Goal: Task Accomplishment & Management: Use online tool/utility

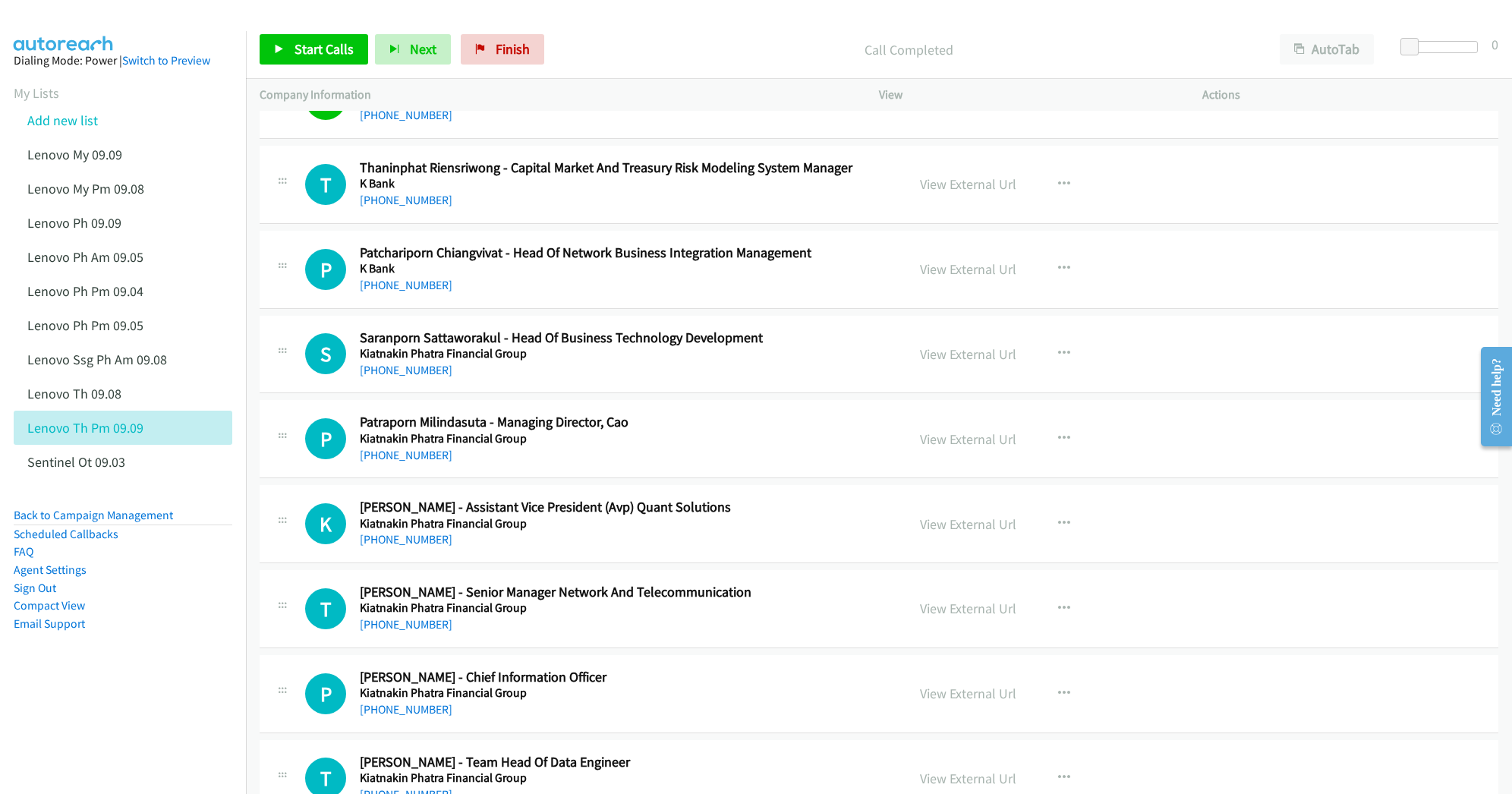
scroll to position [9508, 0]
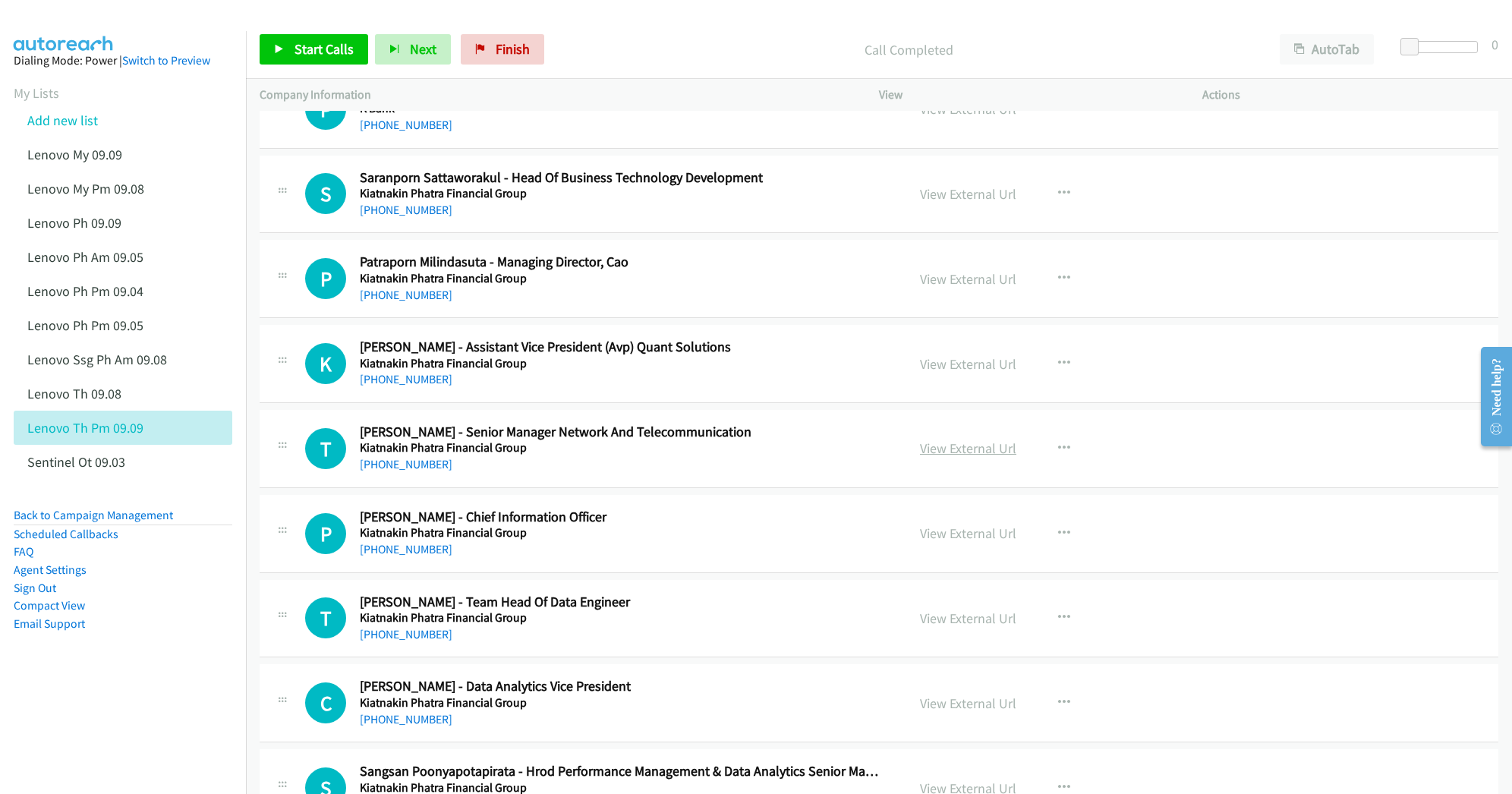
click at [973, 457] on link "View External Url" at bounding box center [967, 449] width 96 height 18
click at [960, 542] on link "View External Url" at bounding box center [967, 533] width 96 height 18
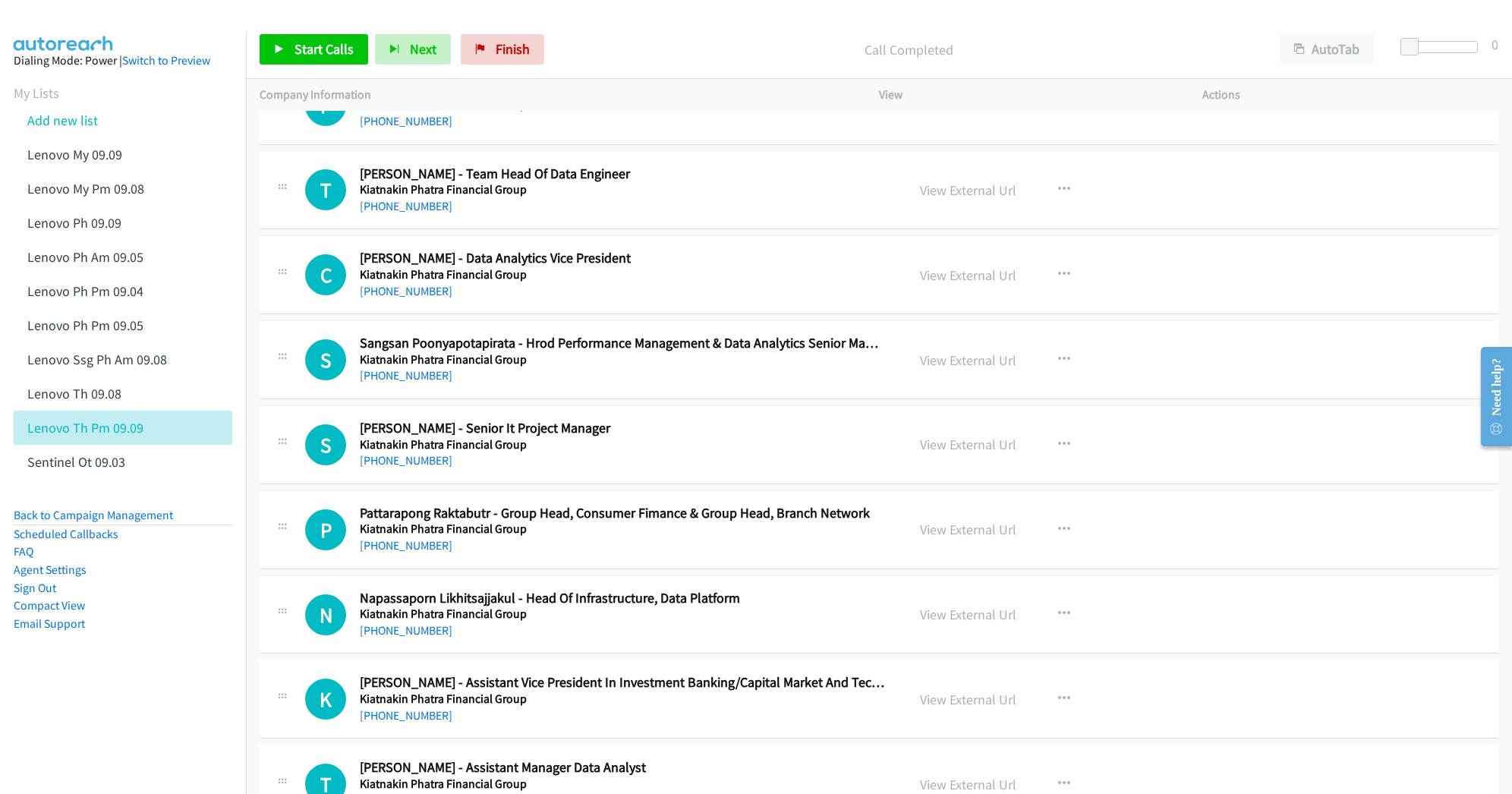
scroll to position [10015, 0]
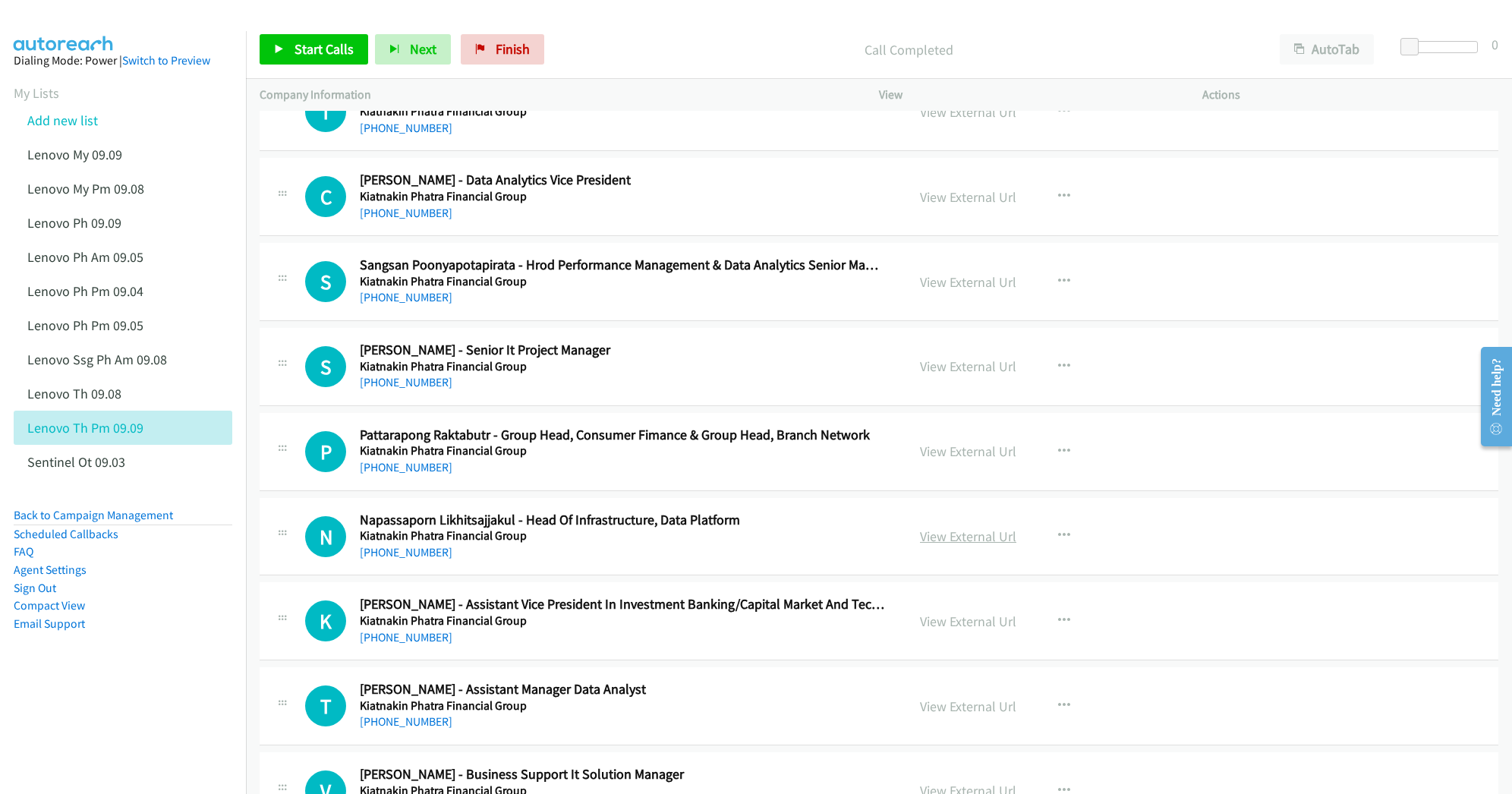
click at [940, 544] on link "View External Url" at bounding box center [967, 536] width 96 height 18
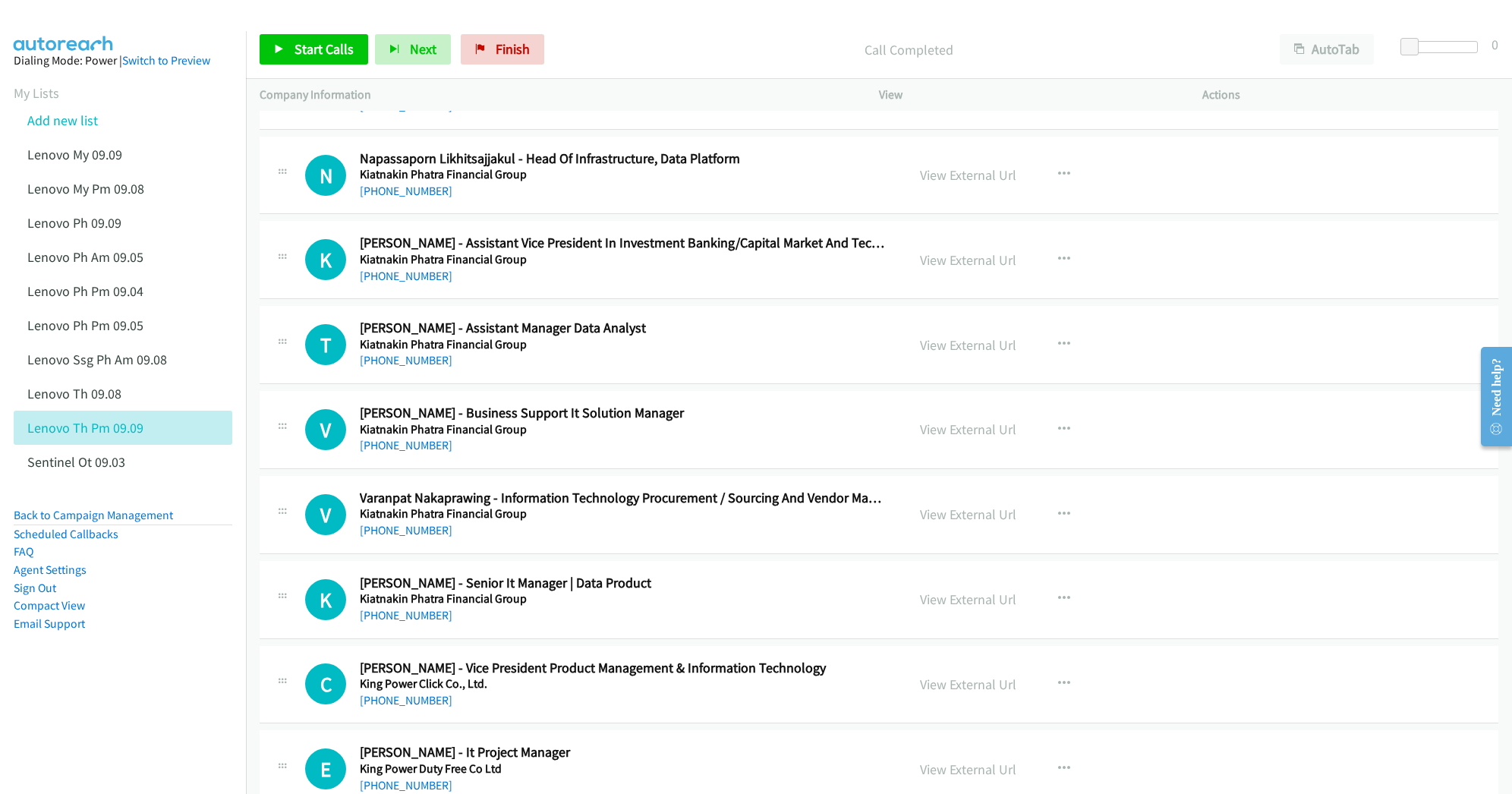
scroll to position [10419, 0]
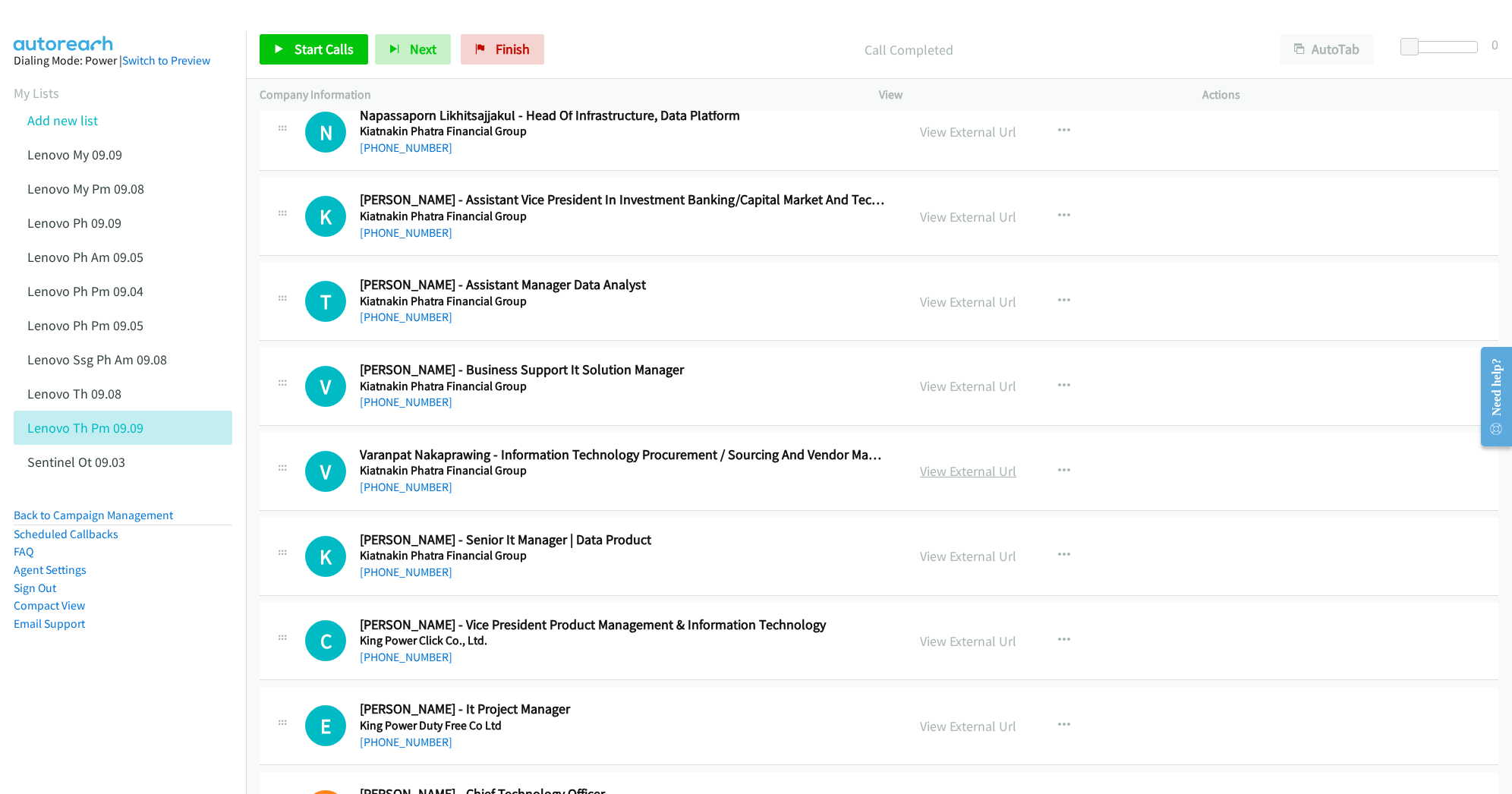
click at [935, 480] on link "View External Url" at bounding box center [967, 471] width 96 height 18
click at [951, 565] on link "View External Url" at bounding box center [967, 556] width 96 height 18
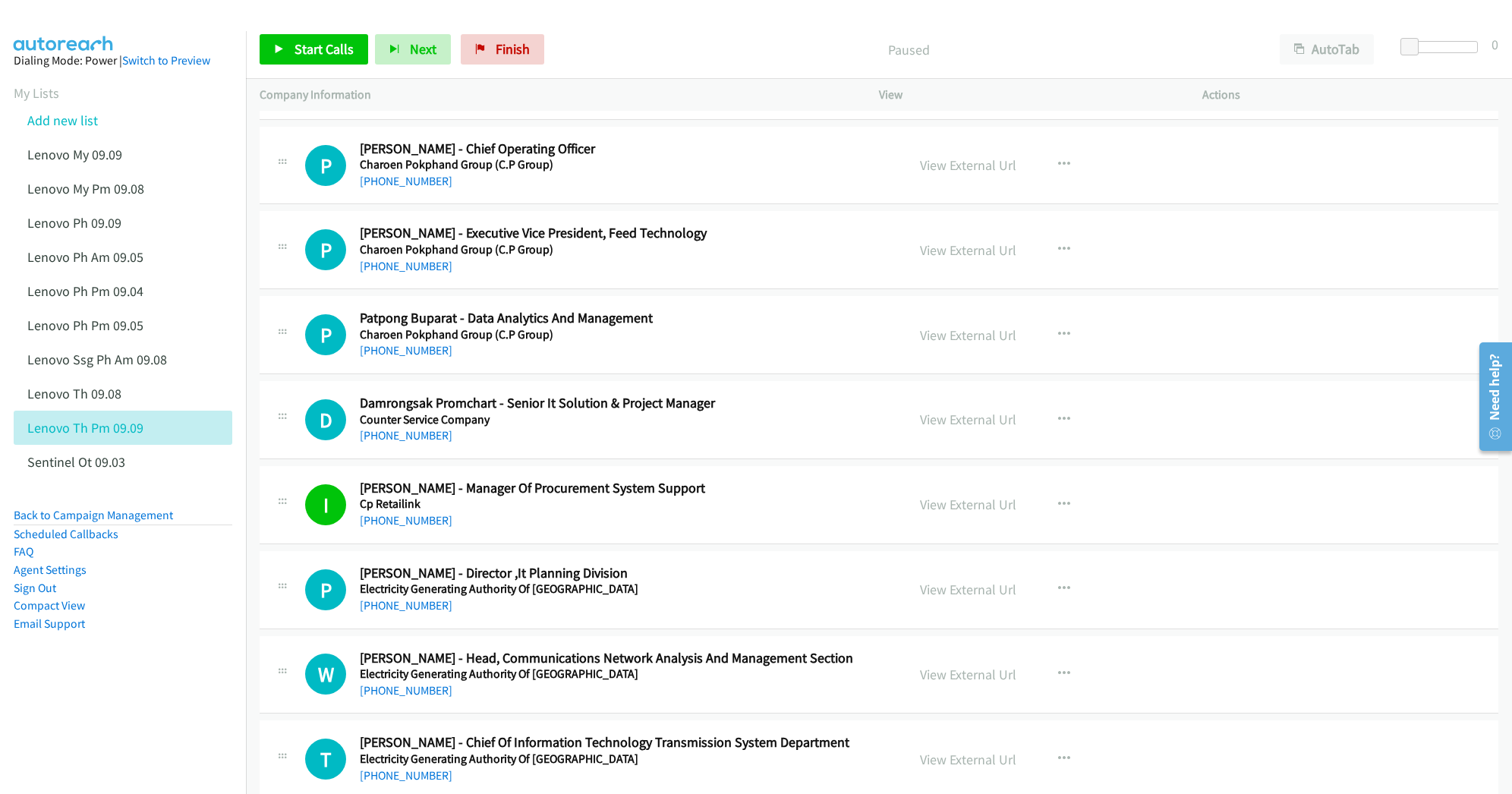
scroll to position [5057, 0]
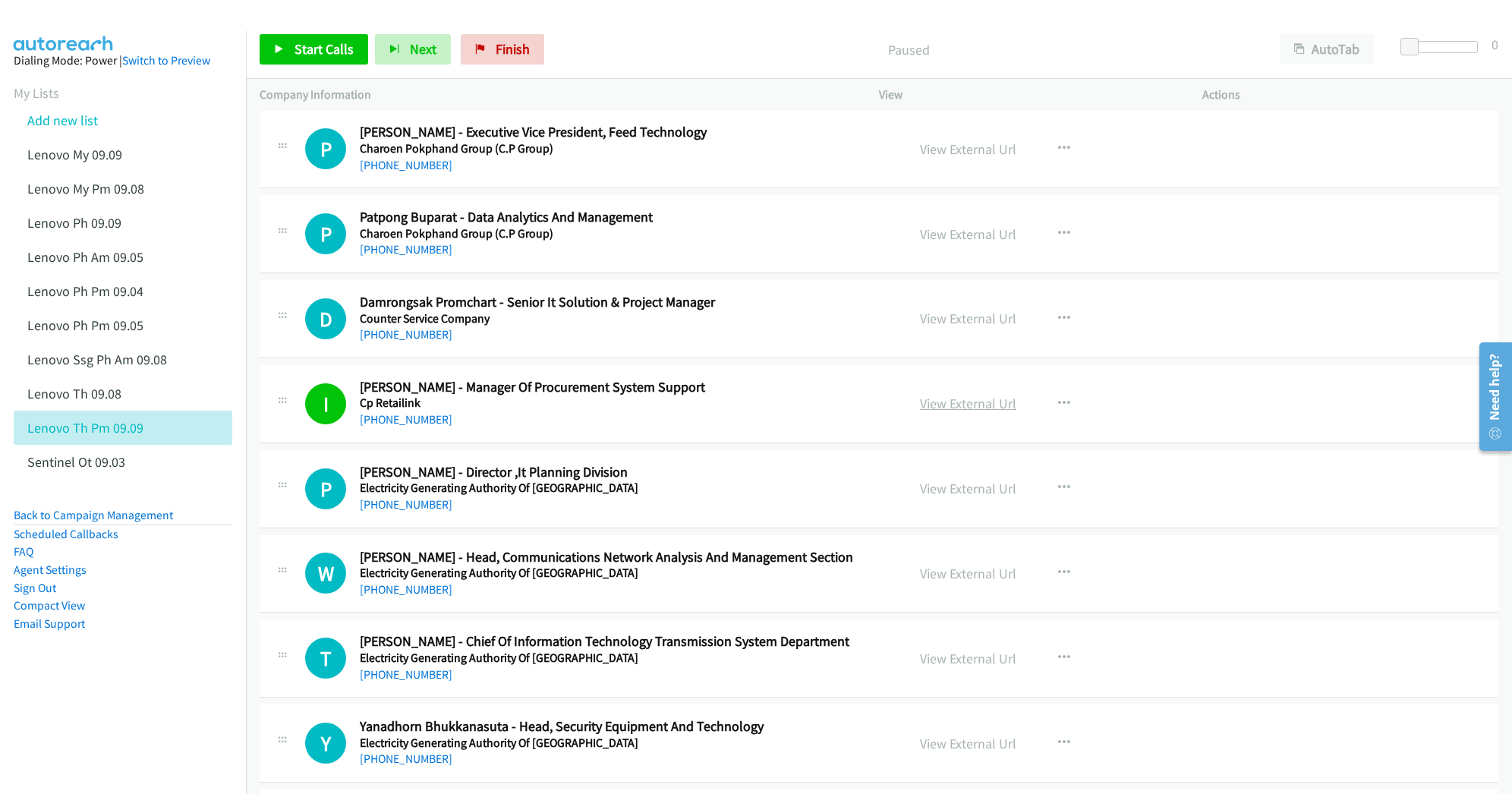
click at [951, 412] on link "View External Url" at bounding box center [967, 403] width 96 height 18
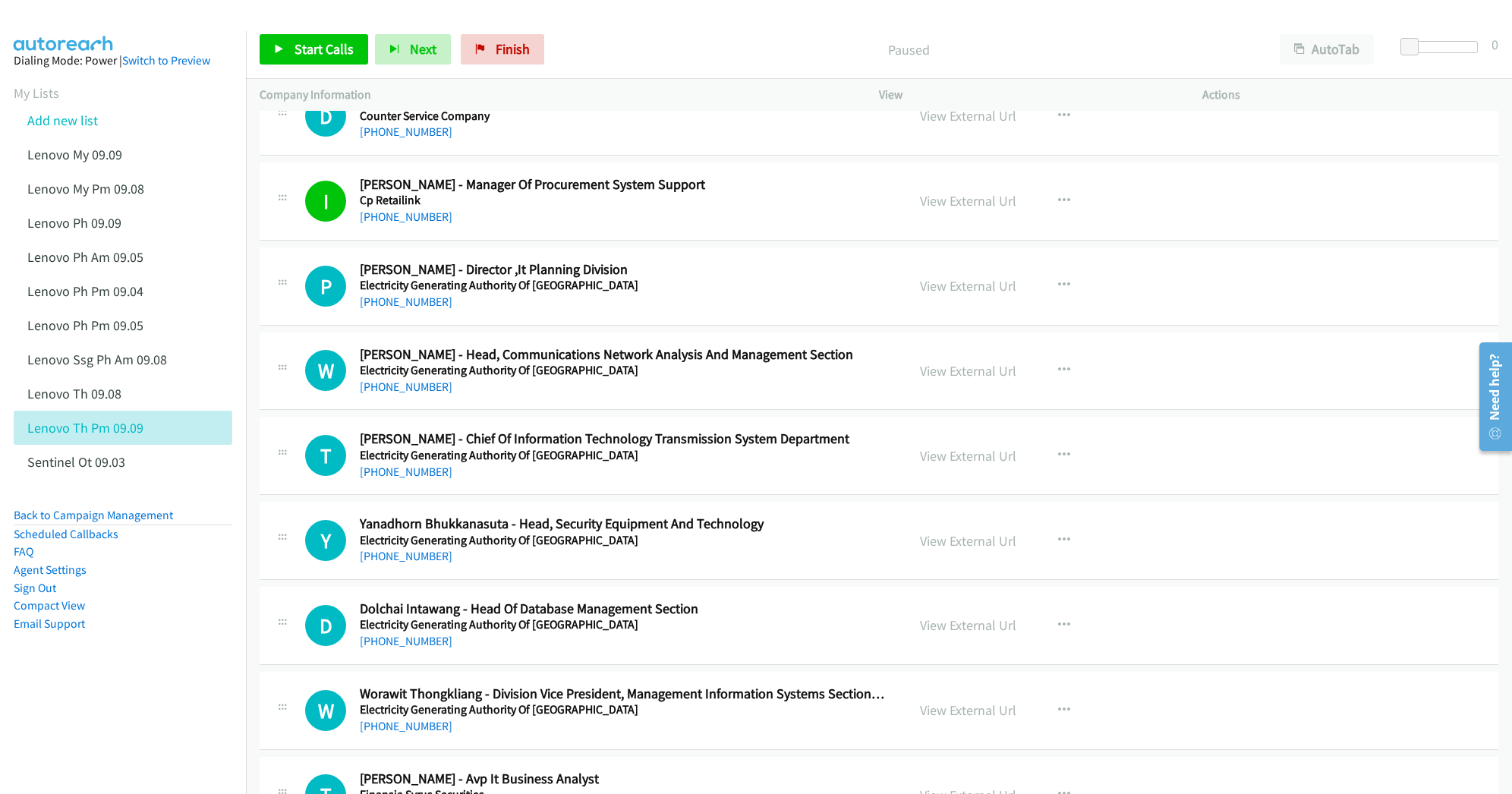
scroll to position [5361, 0]
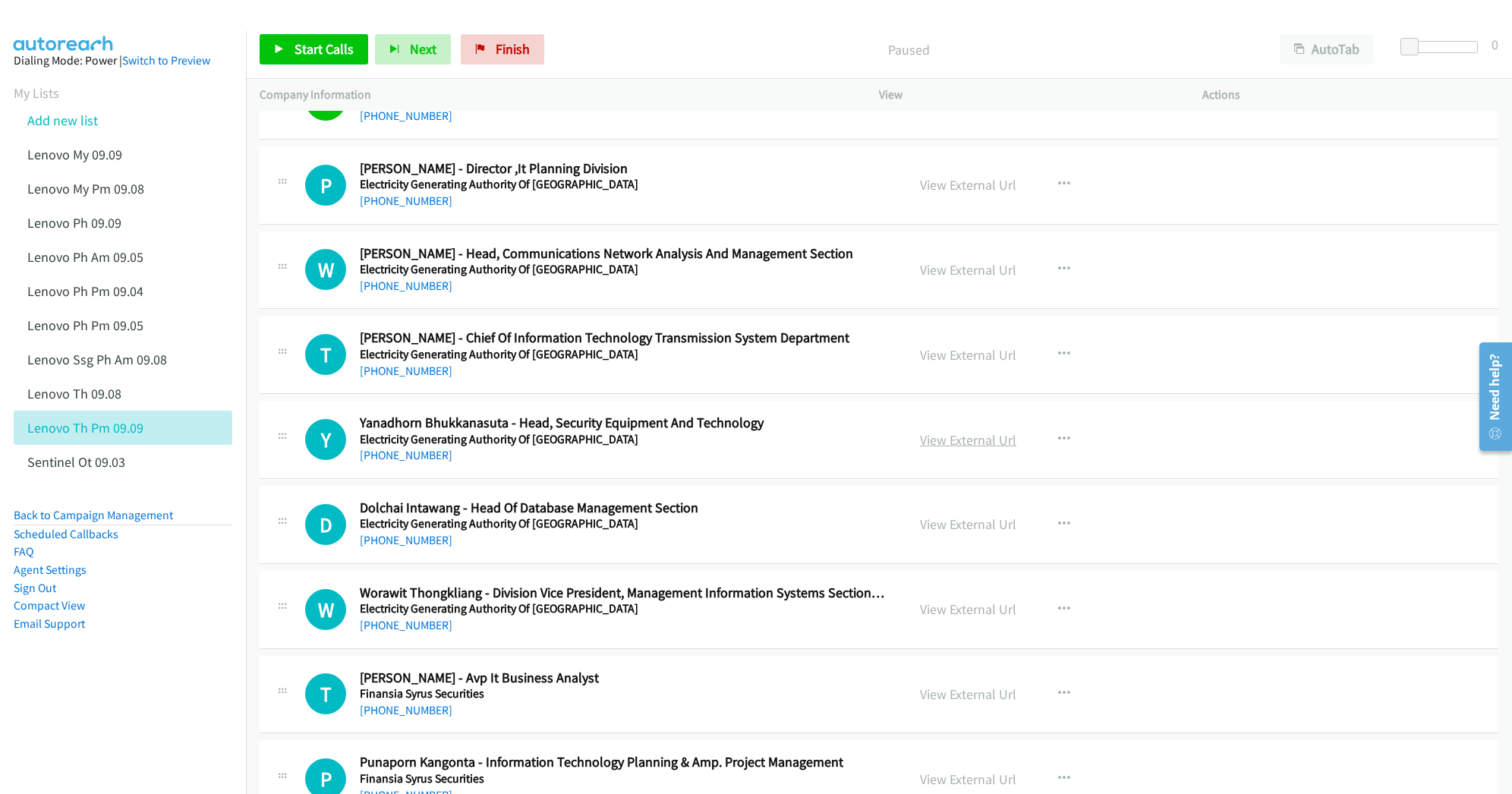
click at [945, 449] on link "View External Url" at bounding box center [967, 440] width 96 height 18
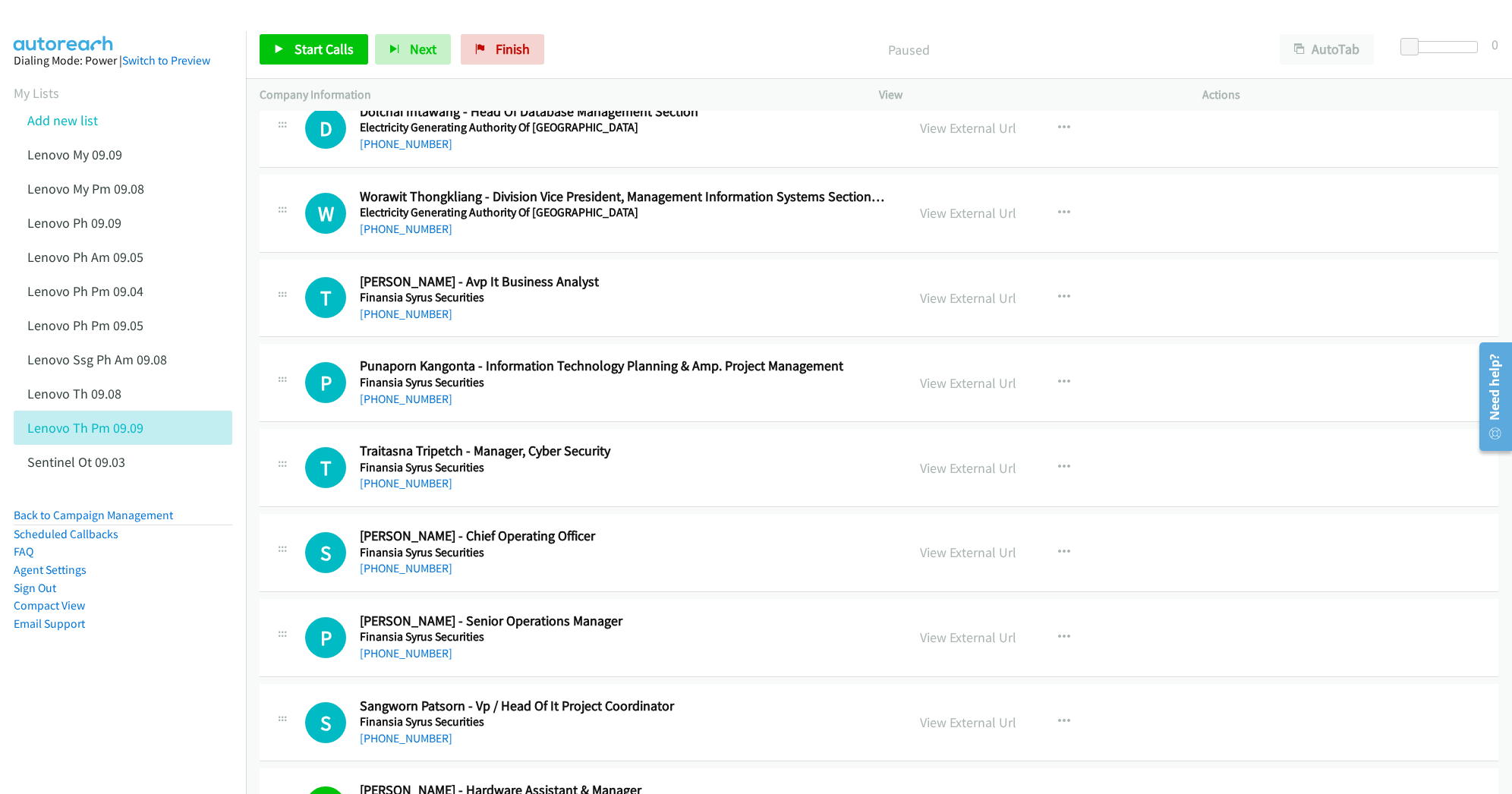
scroll to position [5766, 0]
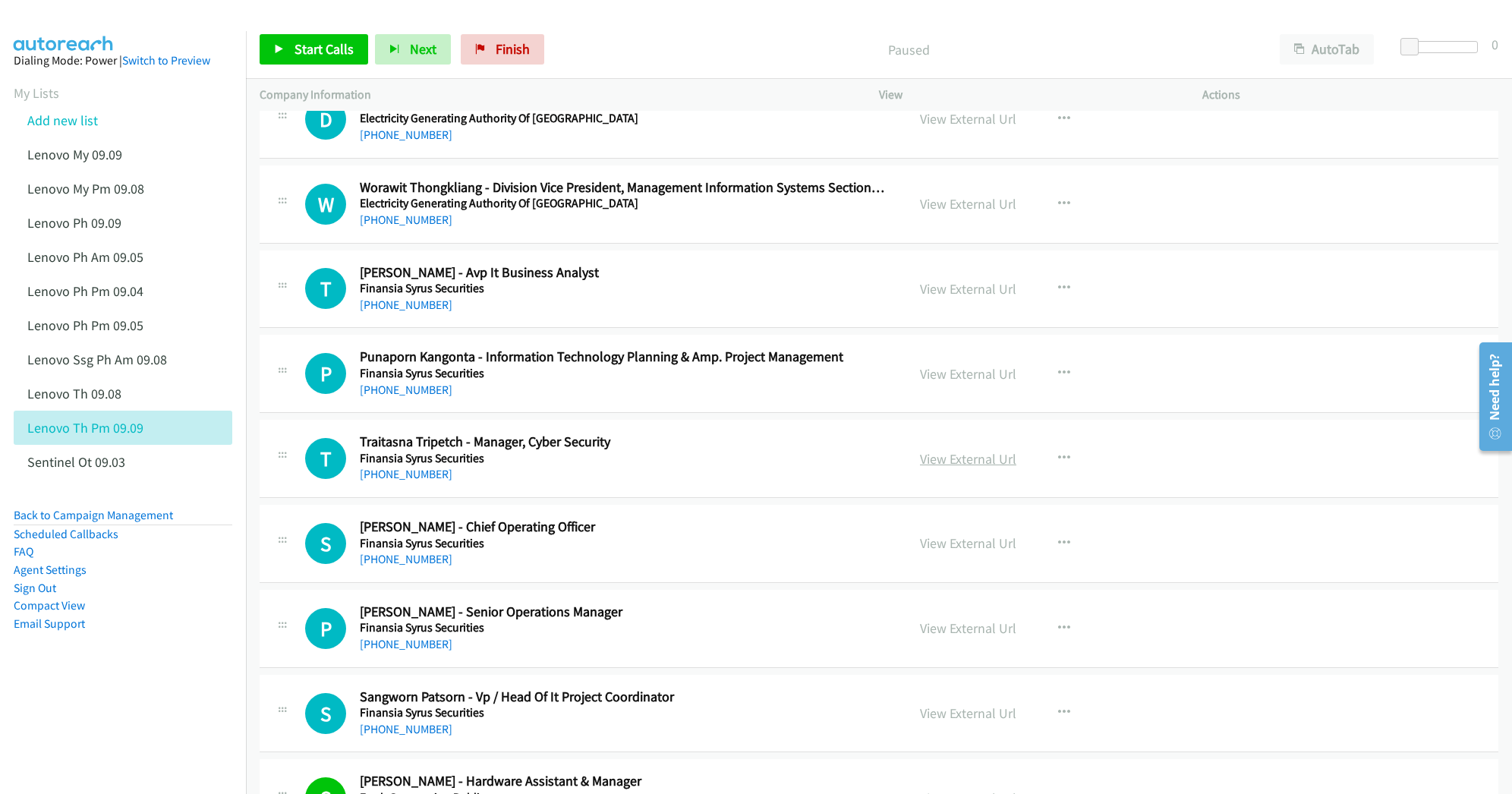
click at [936, 467] on link "View External Url" at bounding box center [967, 459] width 96 height 18
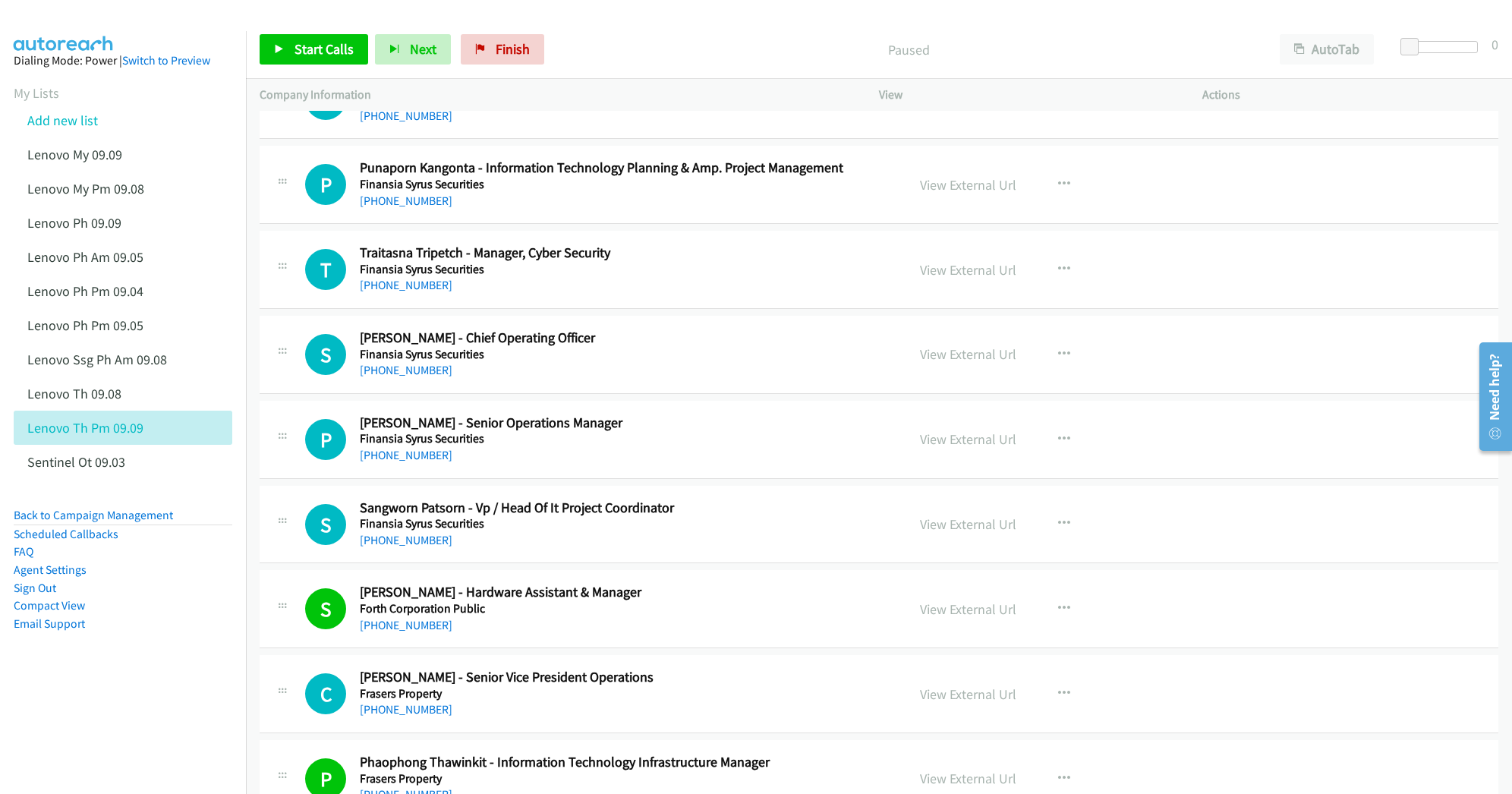
scroll to position [5968, 0]
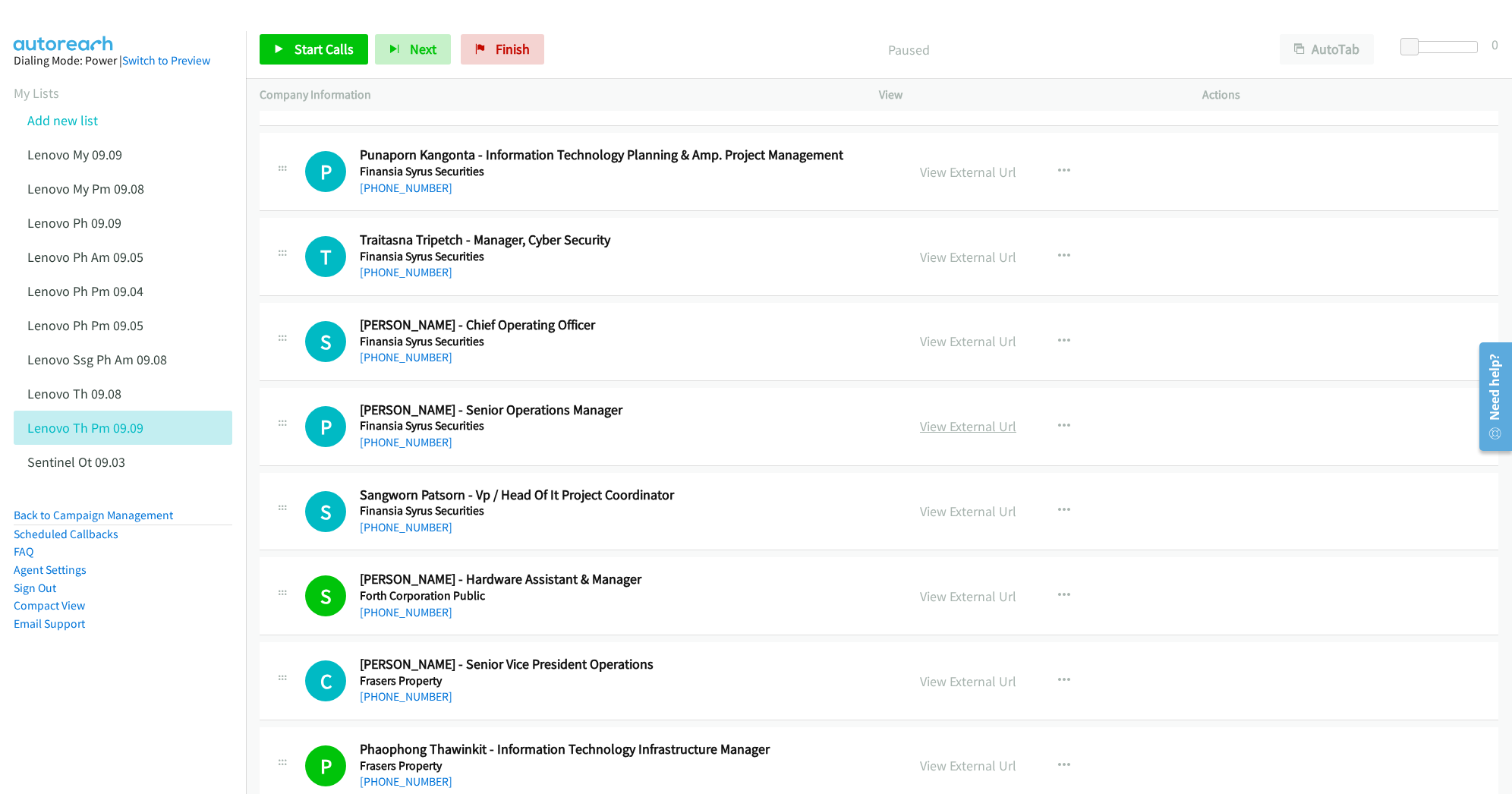
click at [929, 434] on link "View External Url" at bounding box center [967, 426] width 96 height 18
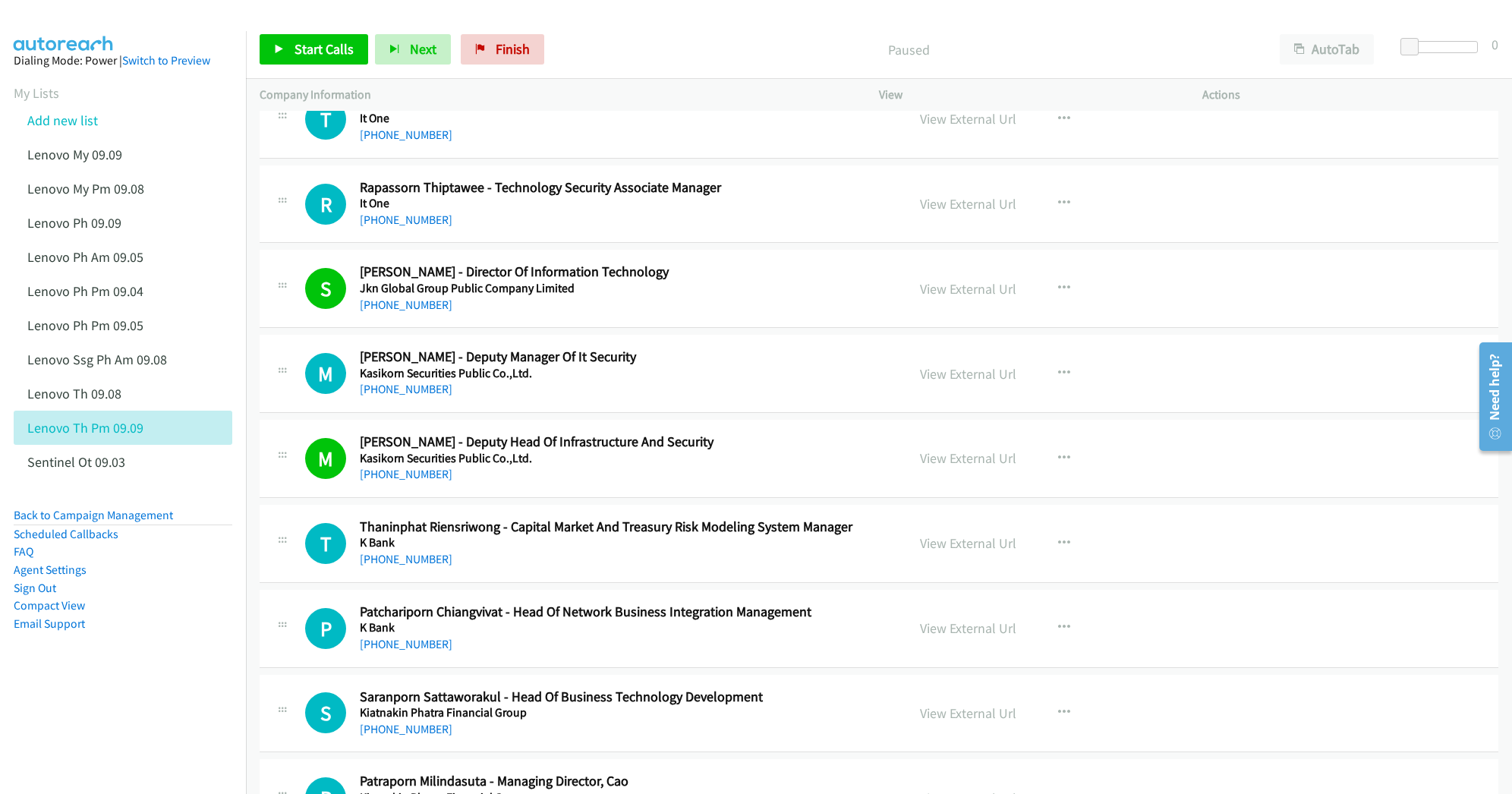
scroll to position [9003, 0]
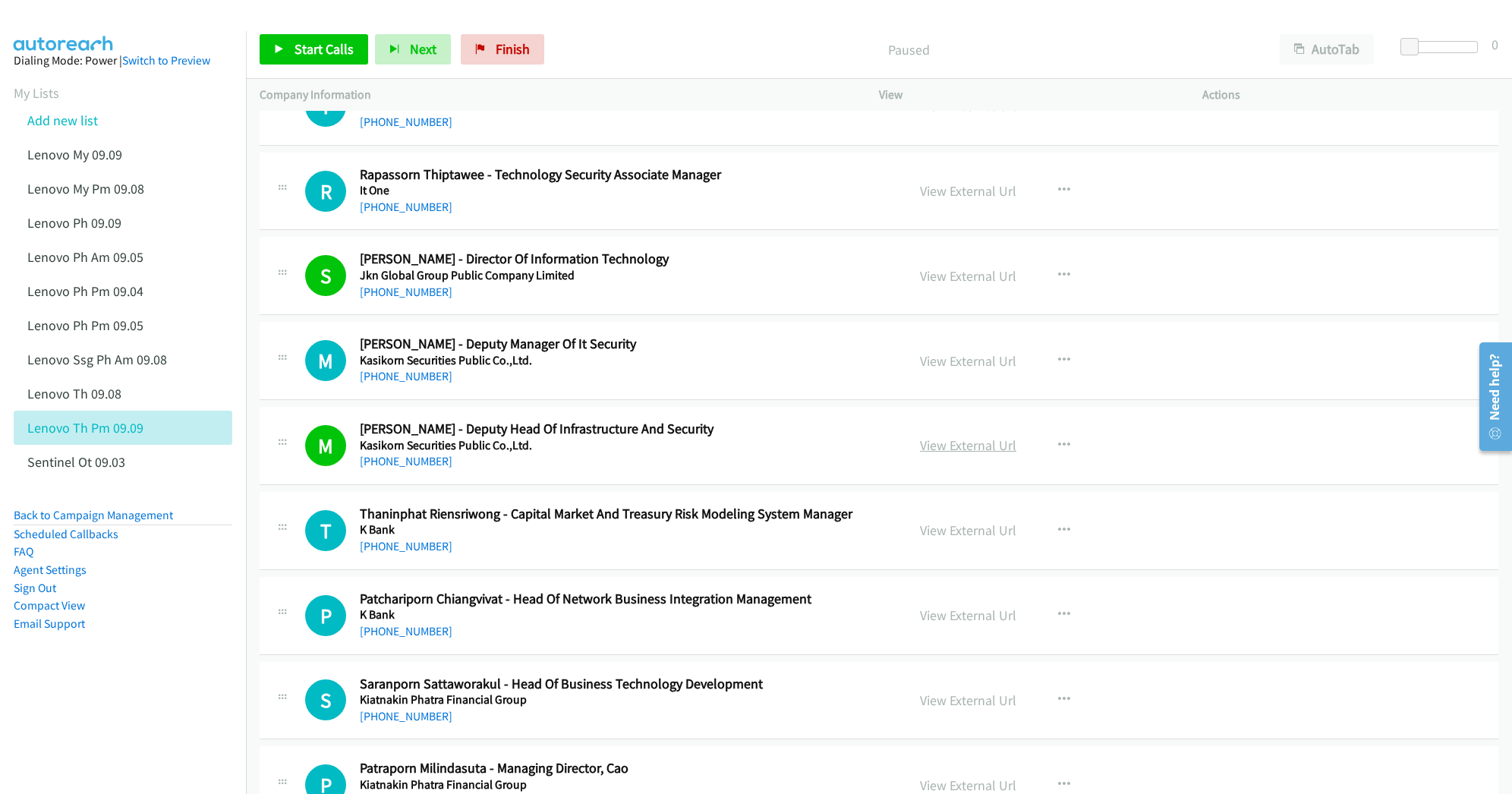
click at [940, 454] on link "View External Url" at bounding box center [967, 445] width 96 height 18
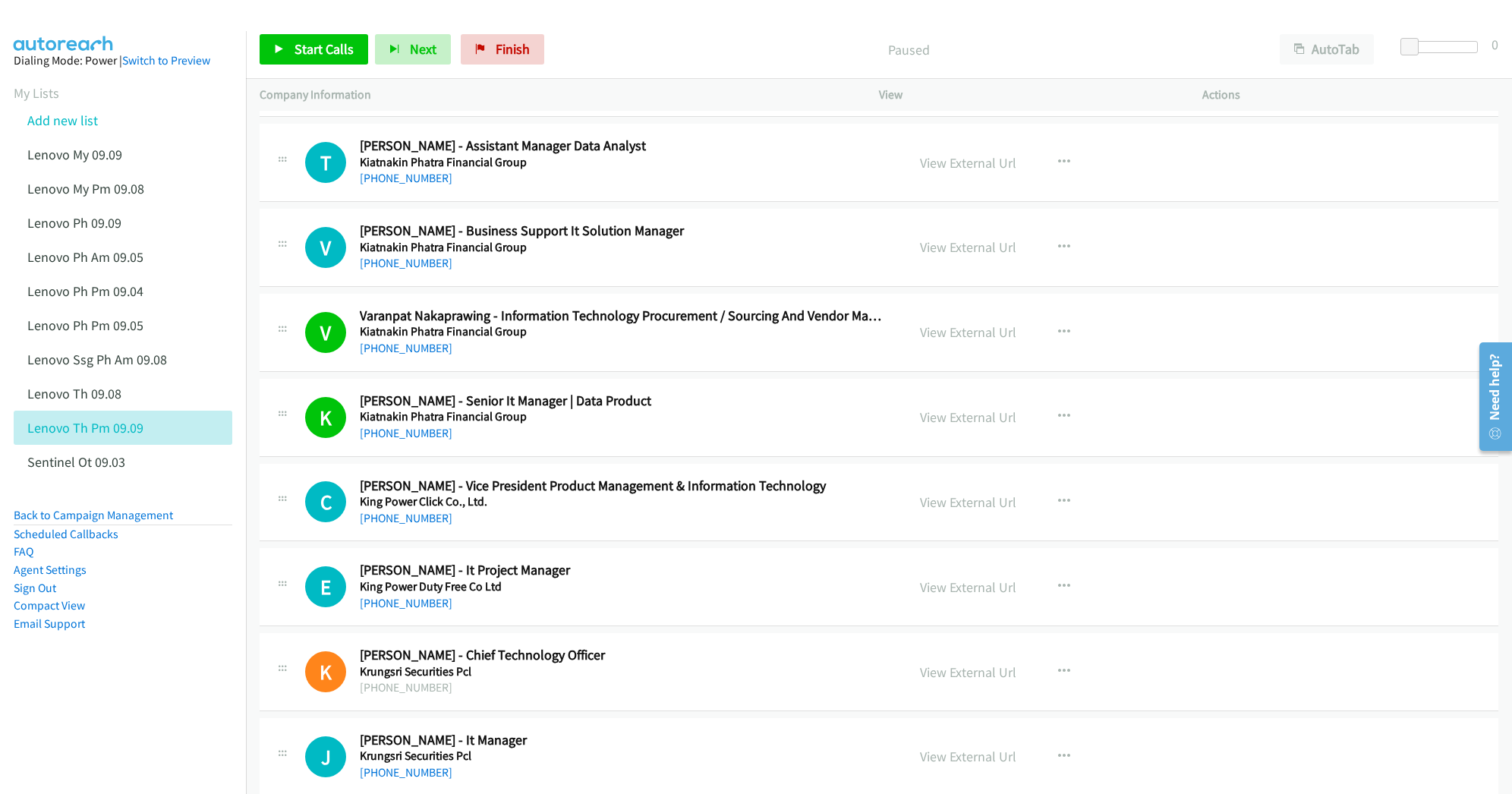
scroll to position [10621, 0]
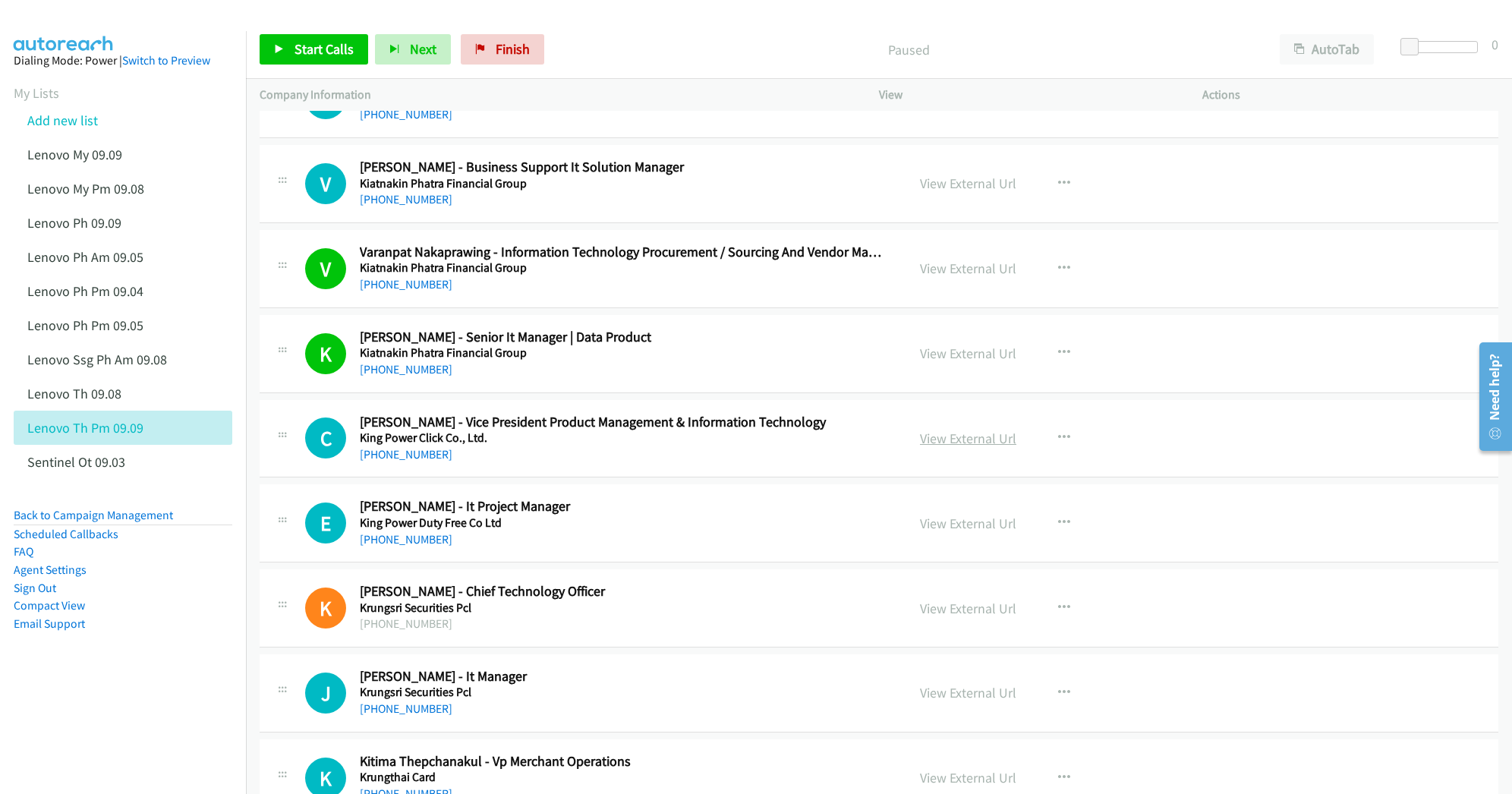
click at [975, 447] on link "View External Url" at bounding box center [967, 439] width 96 height 18
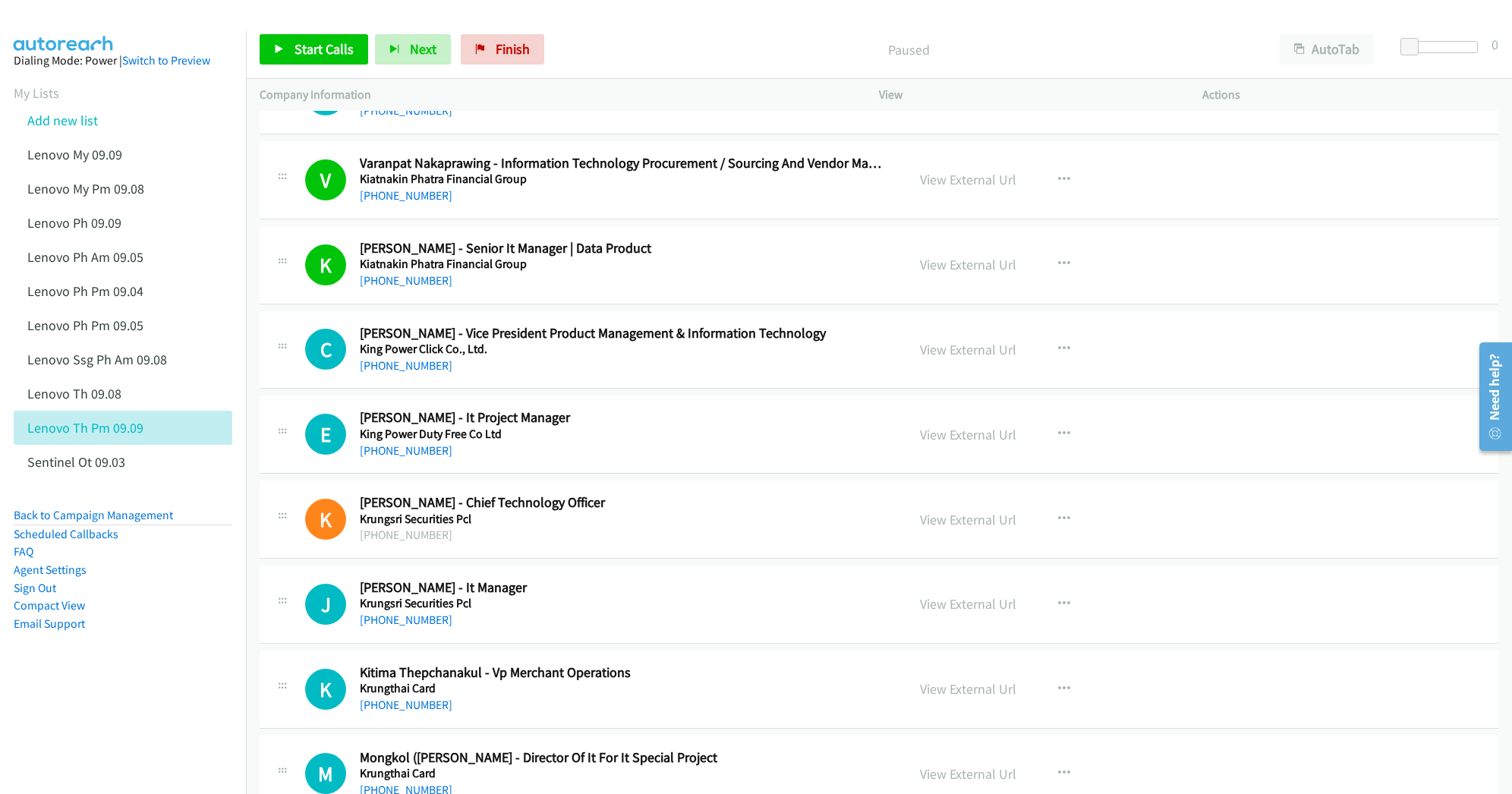
scroll to position [10723, 0]
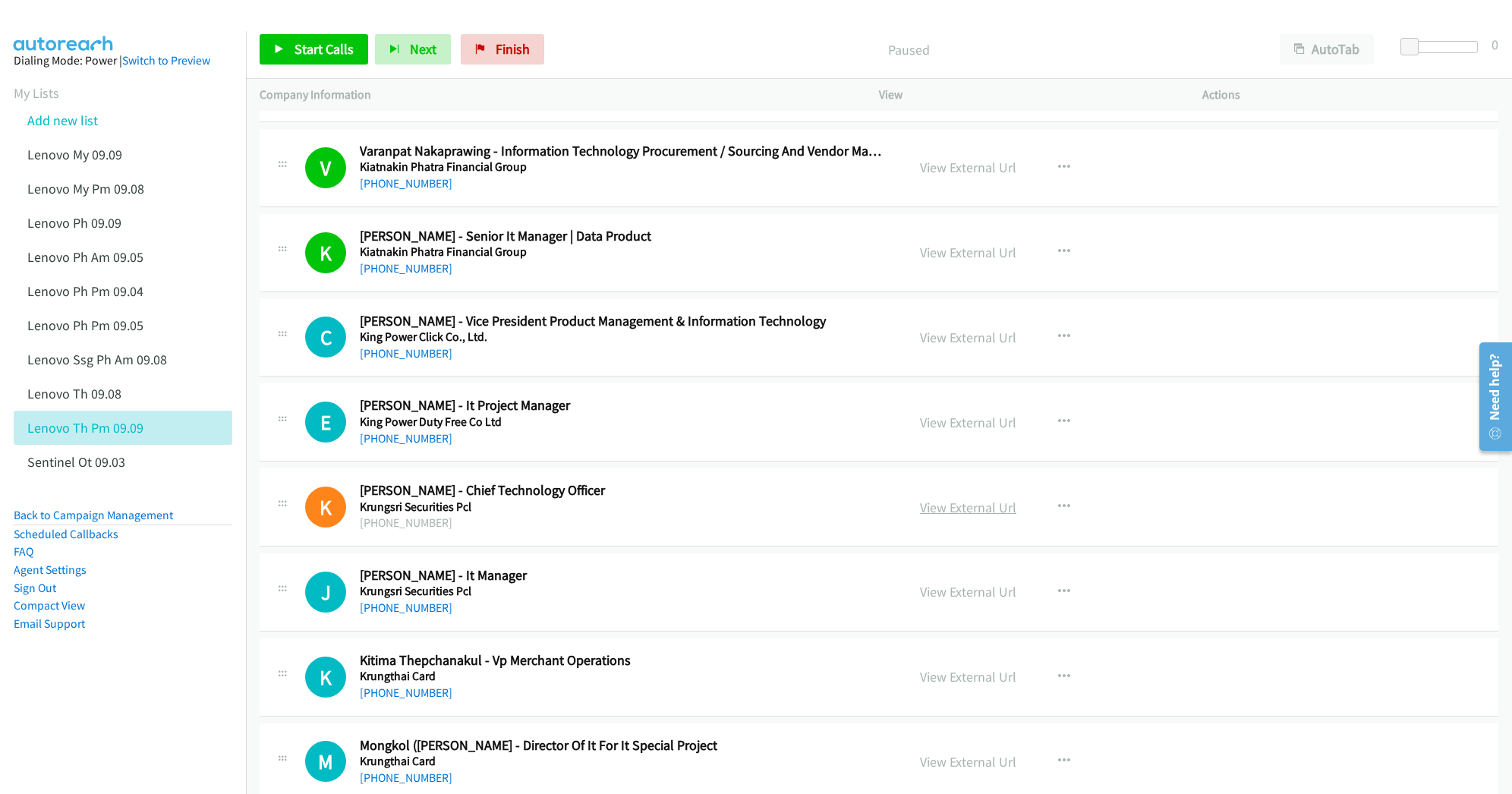
click at [947, 516] on link "View External Url" at bounding box center [967, 507] width 96 height 18
click at [936, 600] on link "View External Url" at bounding box center [967, 592] width 96 height 18
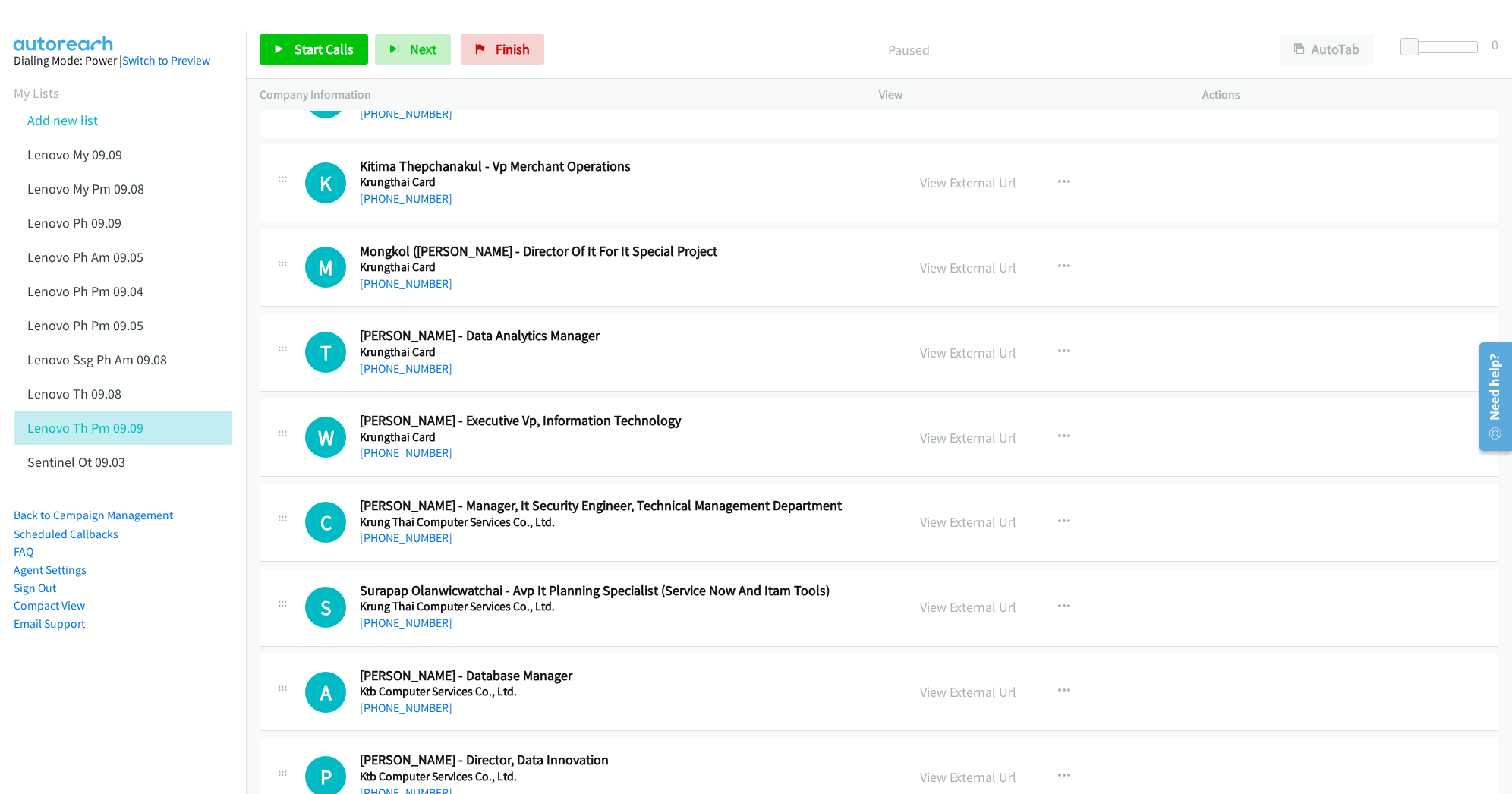
scroll to position [11229, 0]
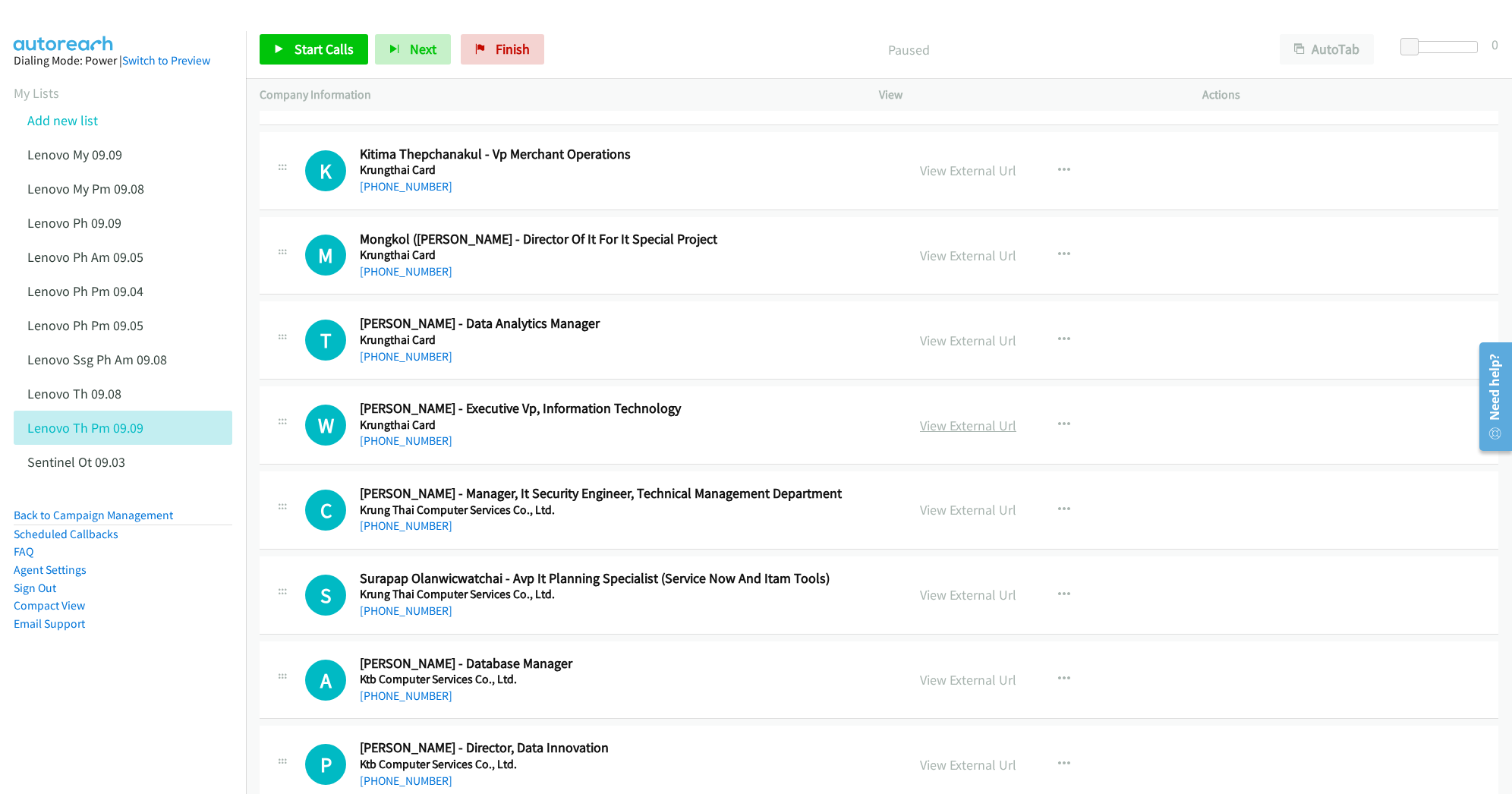
click at [943, 434] on link "View External Url" at bounding box center [967, 425] width 96 height 18
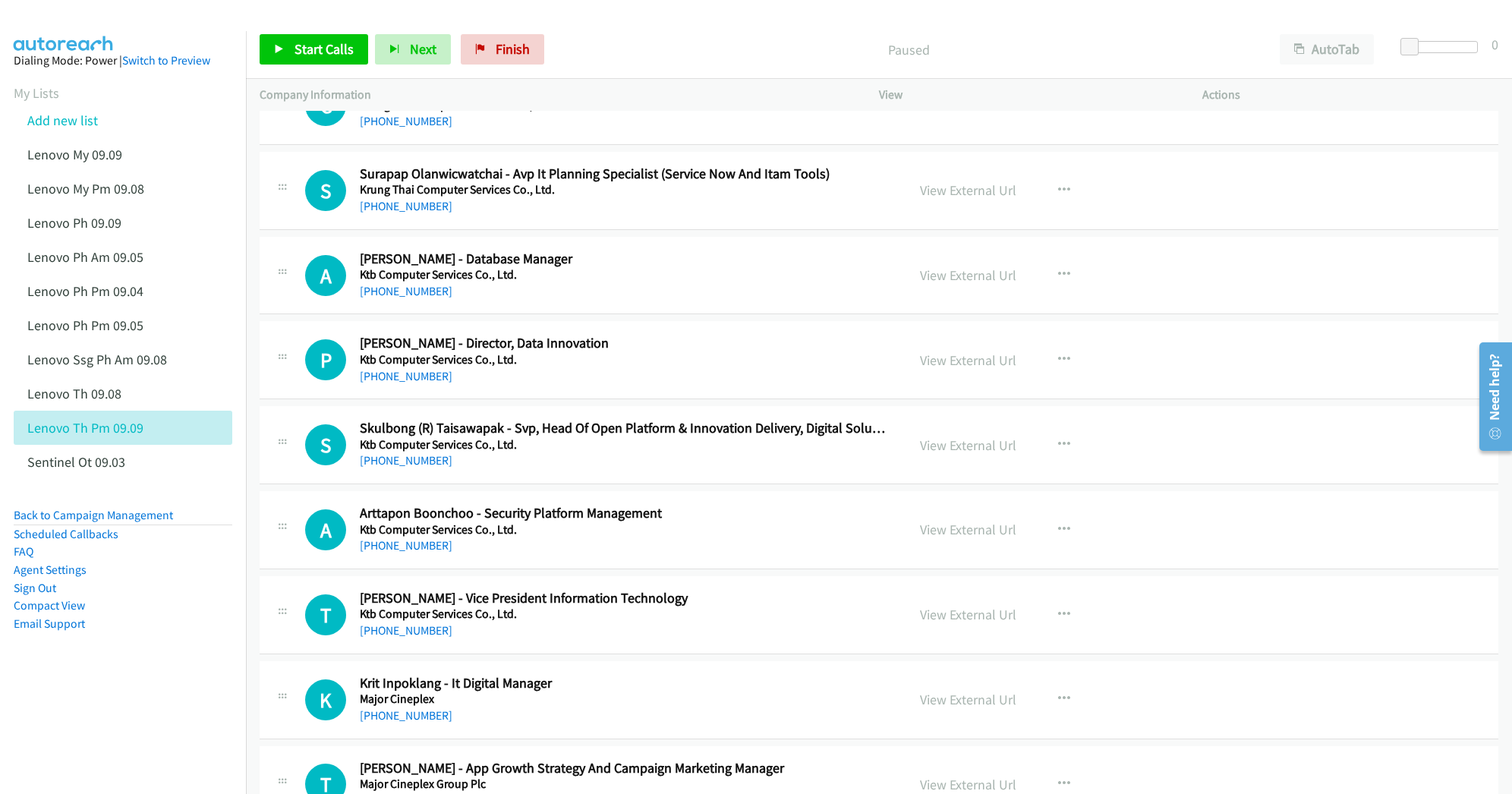
scroll to position [11734, 0]
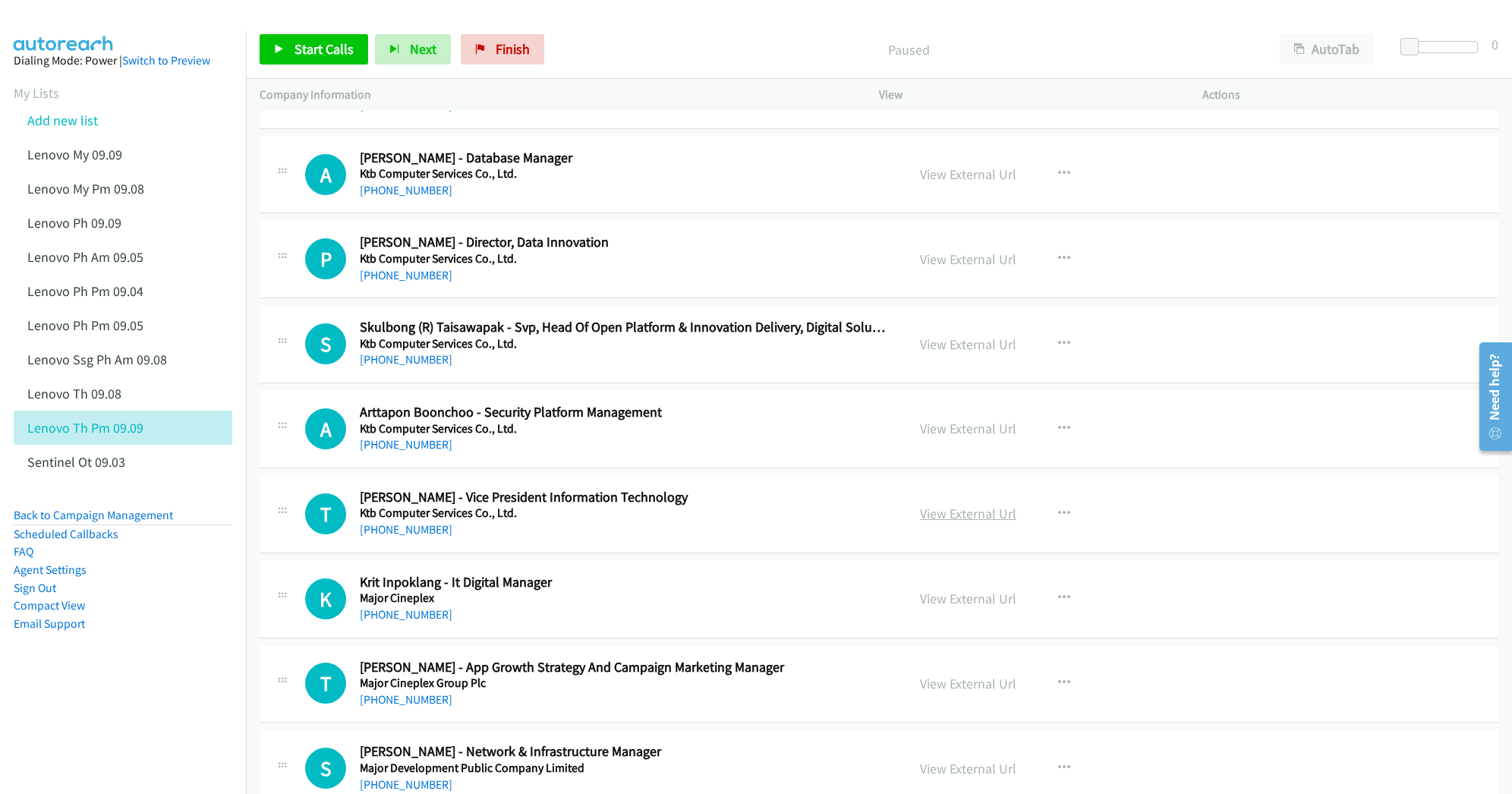
click at [939, 522] on link "View External Url" at bounding box center [967, 513] width 96 height 18
click at [943, 608] on div "View External Url" at bounding box center [967, 598] width 96 height 20
click at [940, 607] on link "View External Url" at bounding box center [967, 599] width 96 height 18
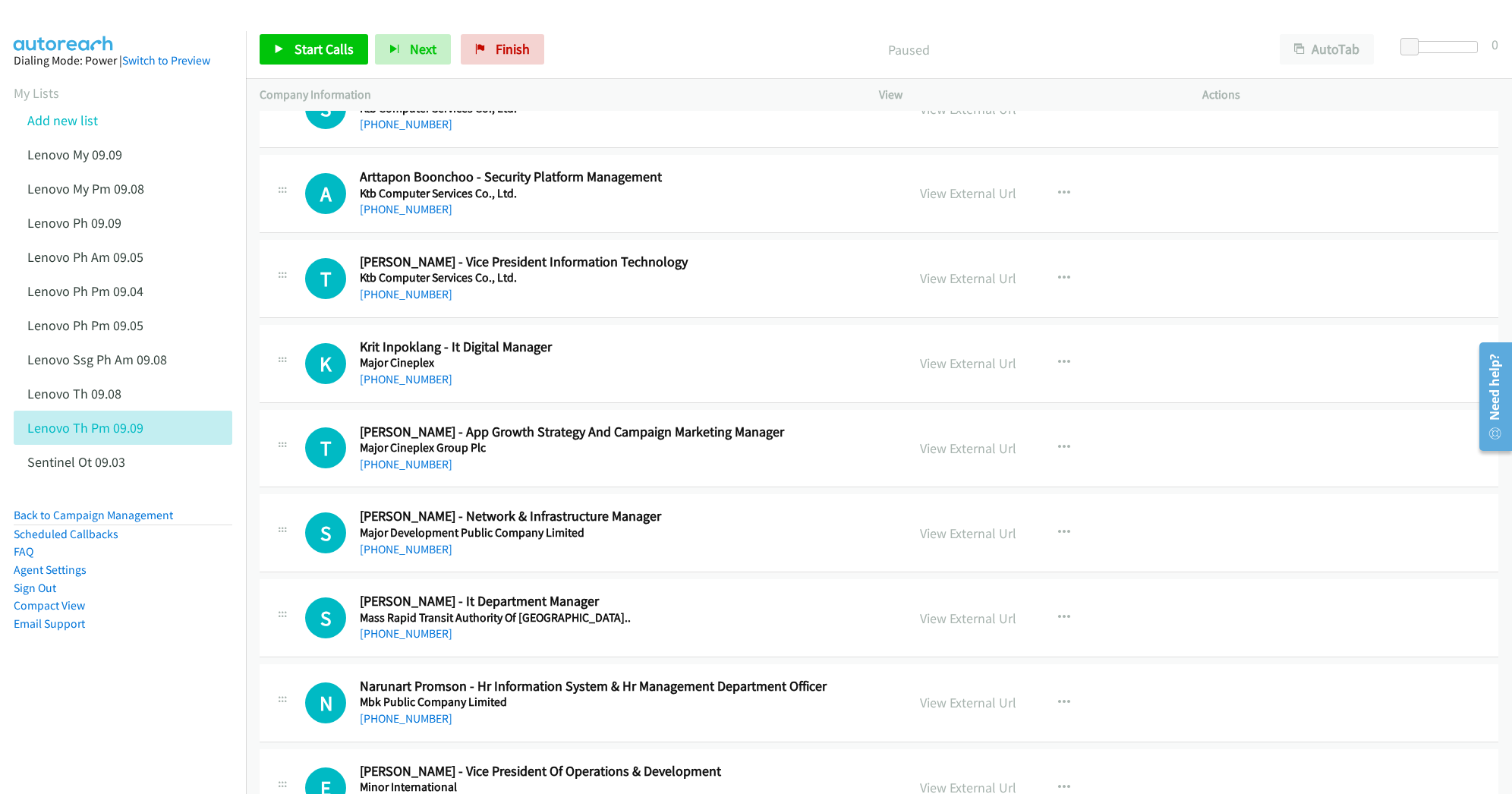
scroll to position [12037, 0]
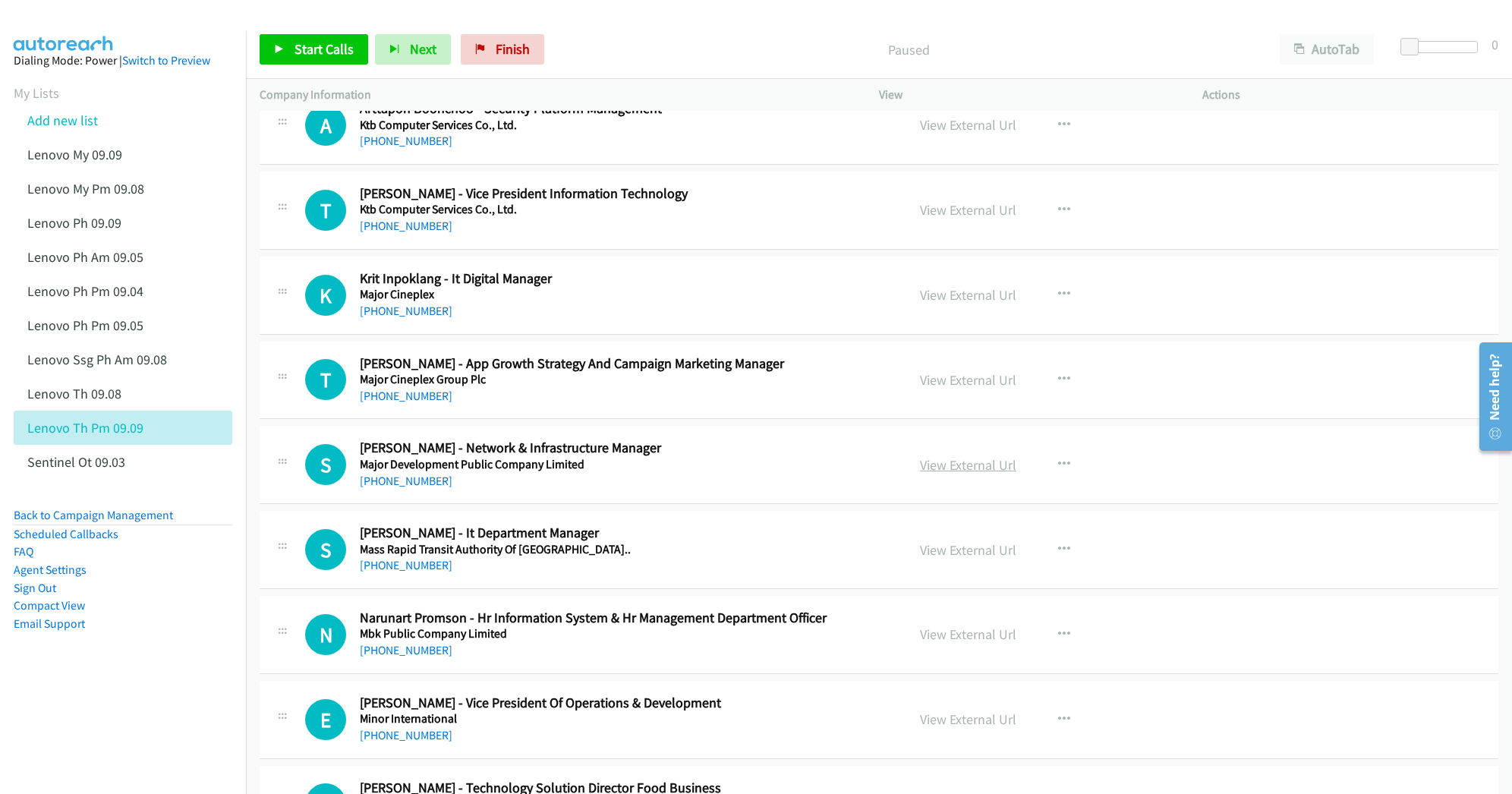
click at [973, 473] on link "View External Url" at bounding box center [967, 464] width 96 height 18
click at [939, 559] on link "View External Url" at bounding box center [967, 550] width 96 height 18
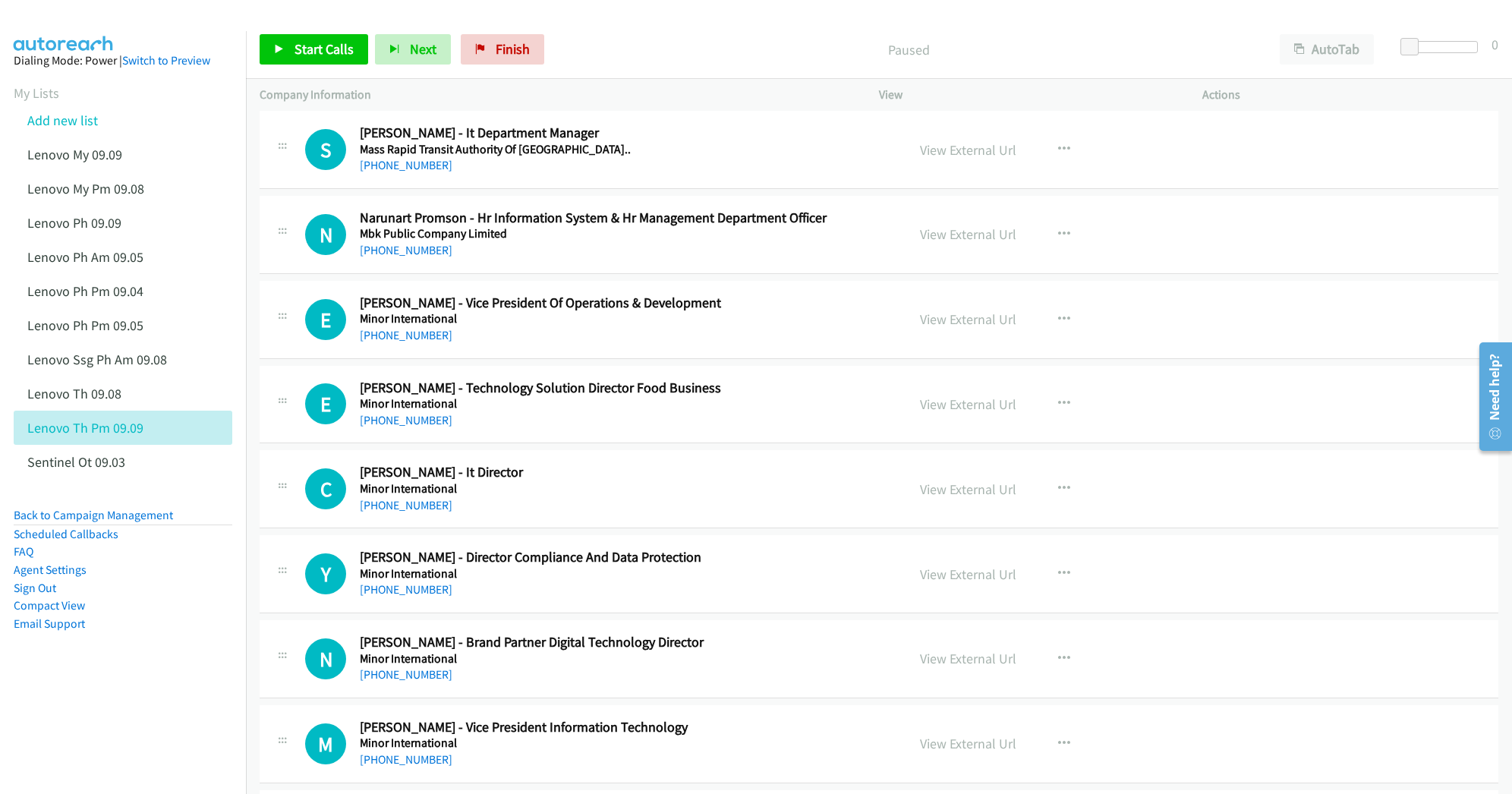
scroll to position [12443, 0]
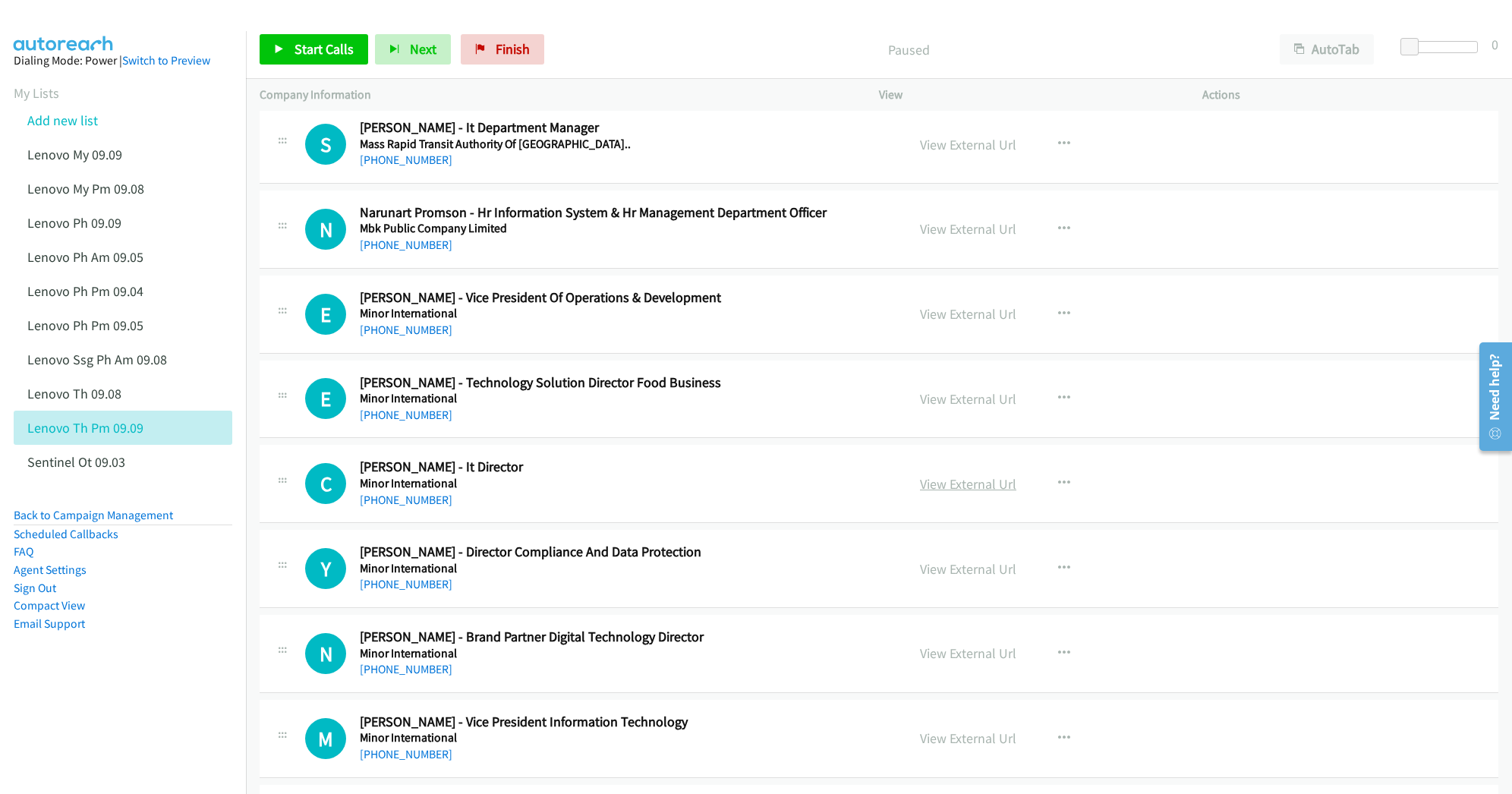
click at [933, 492] on link "View External Url" at bounding box center [967, 484] width 96 height 18
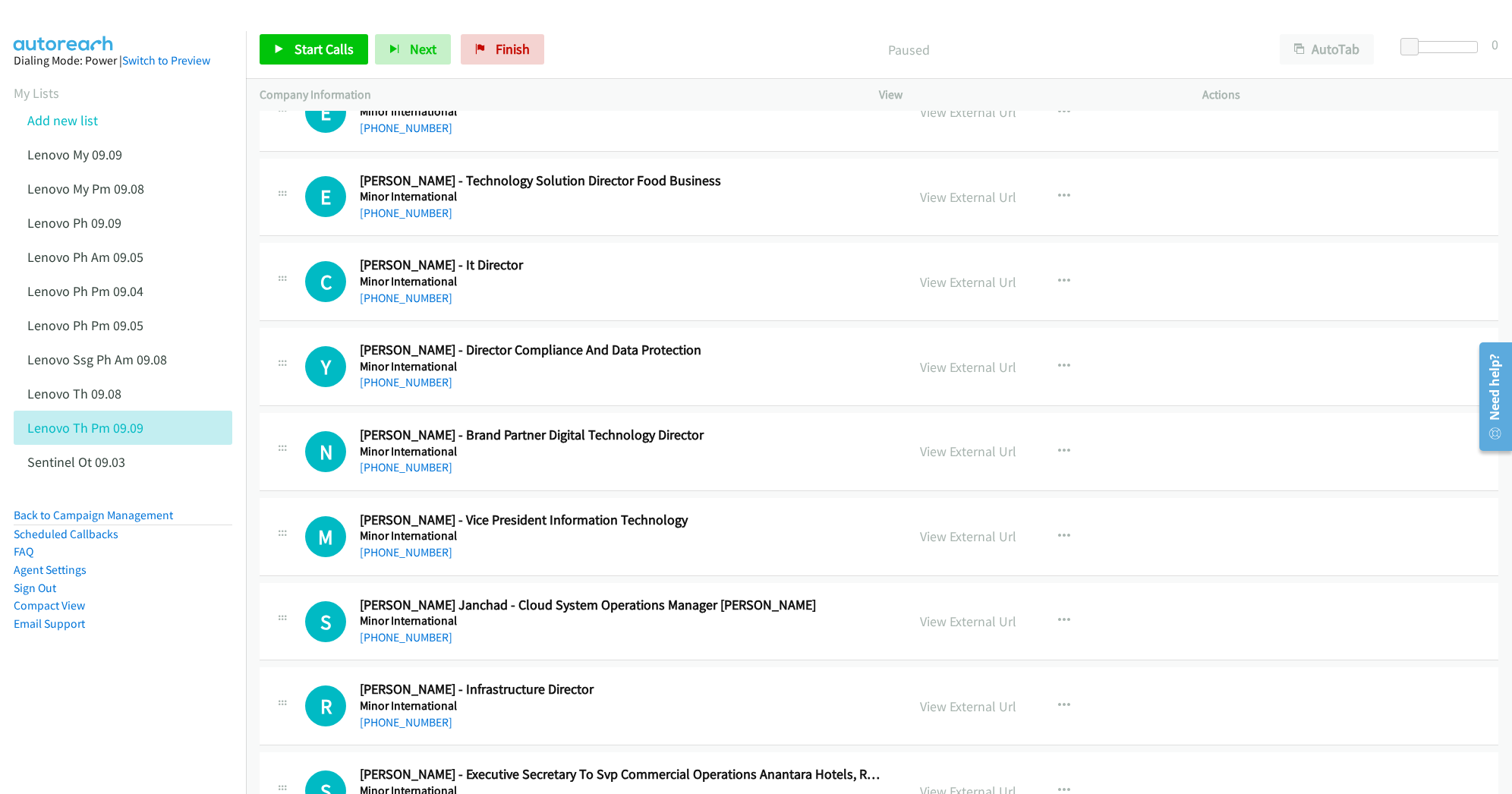
scroll to position [12746, 0]
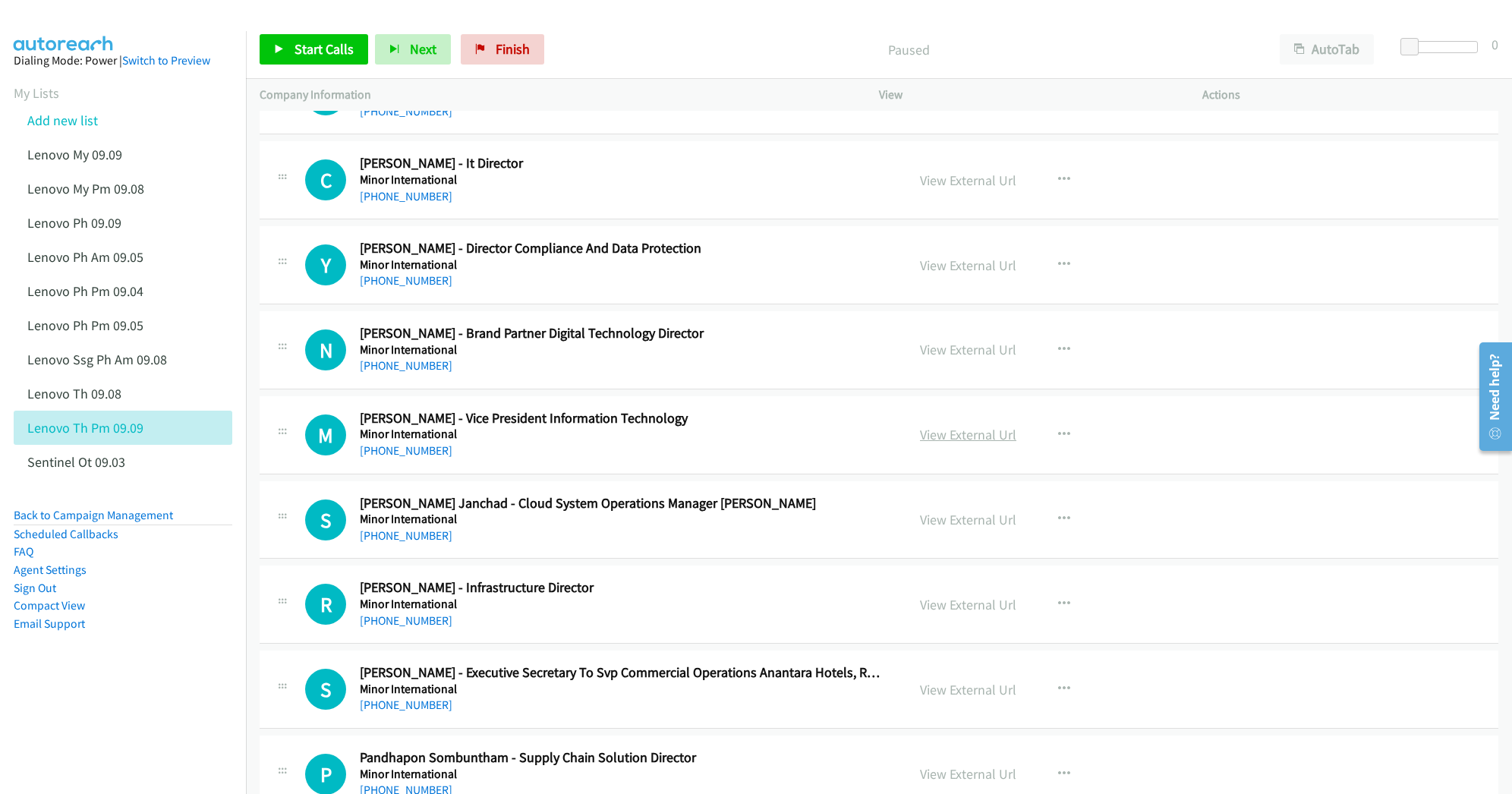
click at [951, 443] on link "View External Url" at bounding box center [967, 434] width 96 height 18
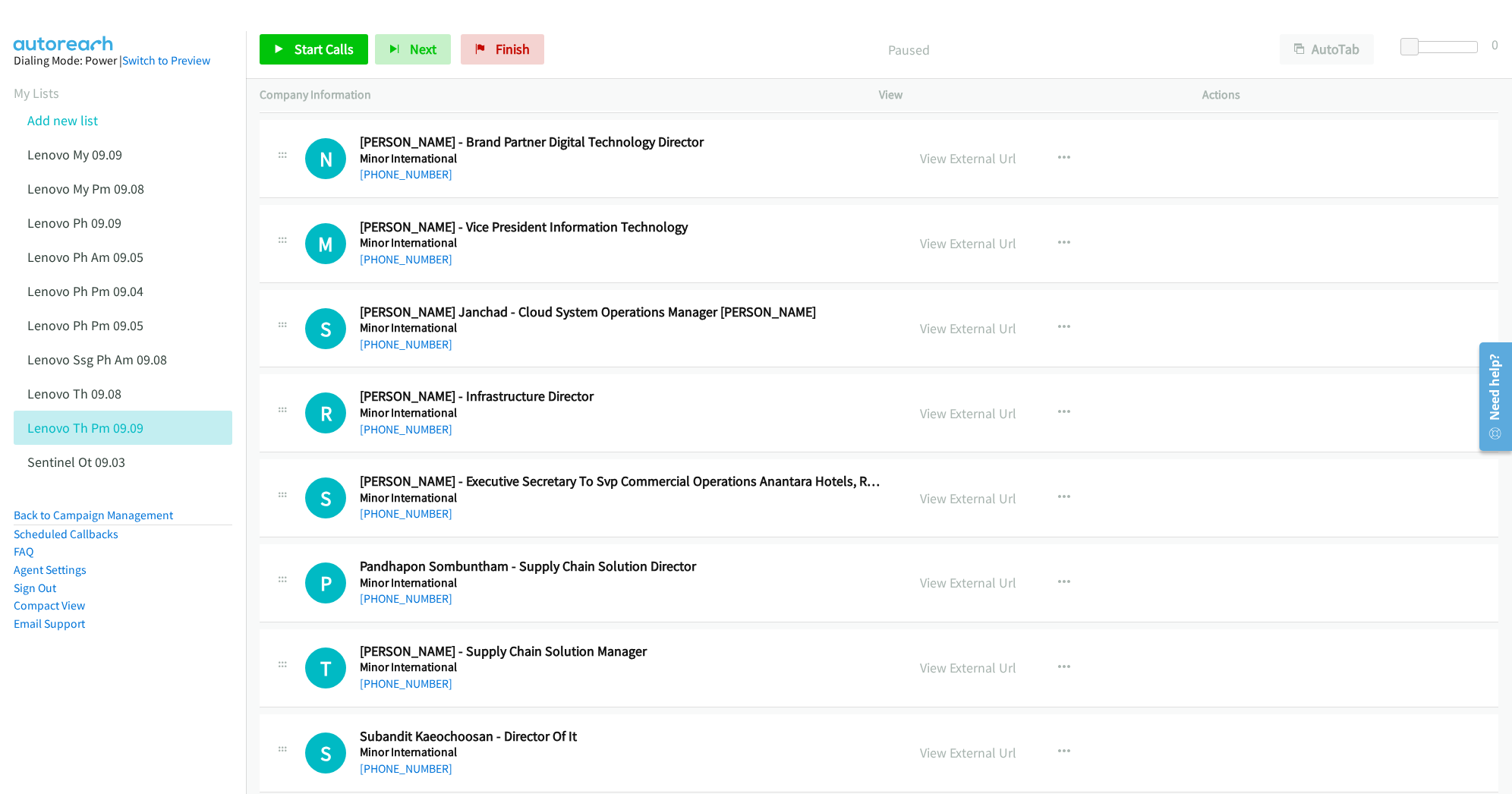
scroll to position [12948, 0]
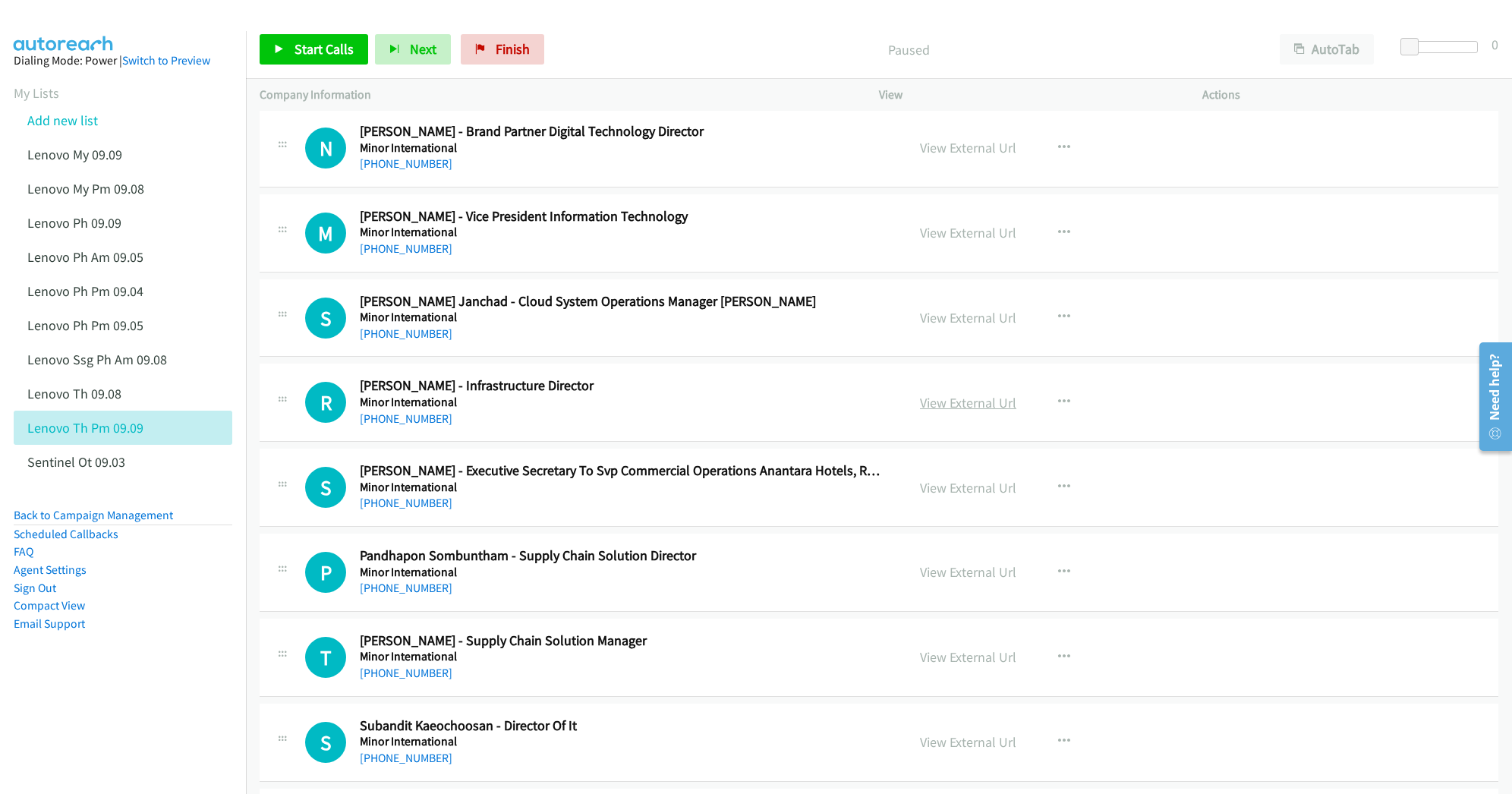
click at [927, 411] on link "View External Url" at bounding box center [967, 402] width 96 height 18
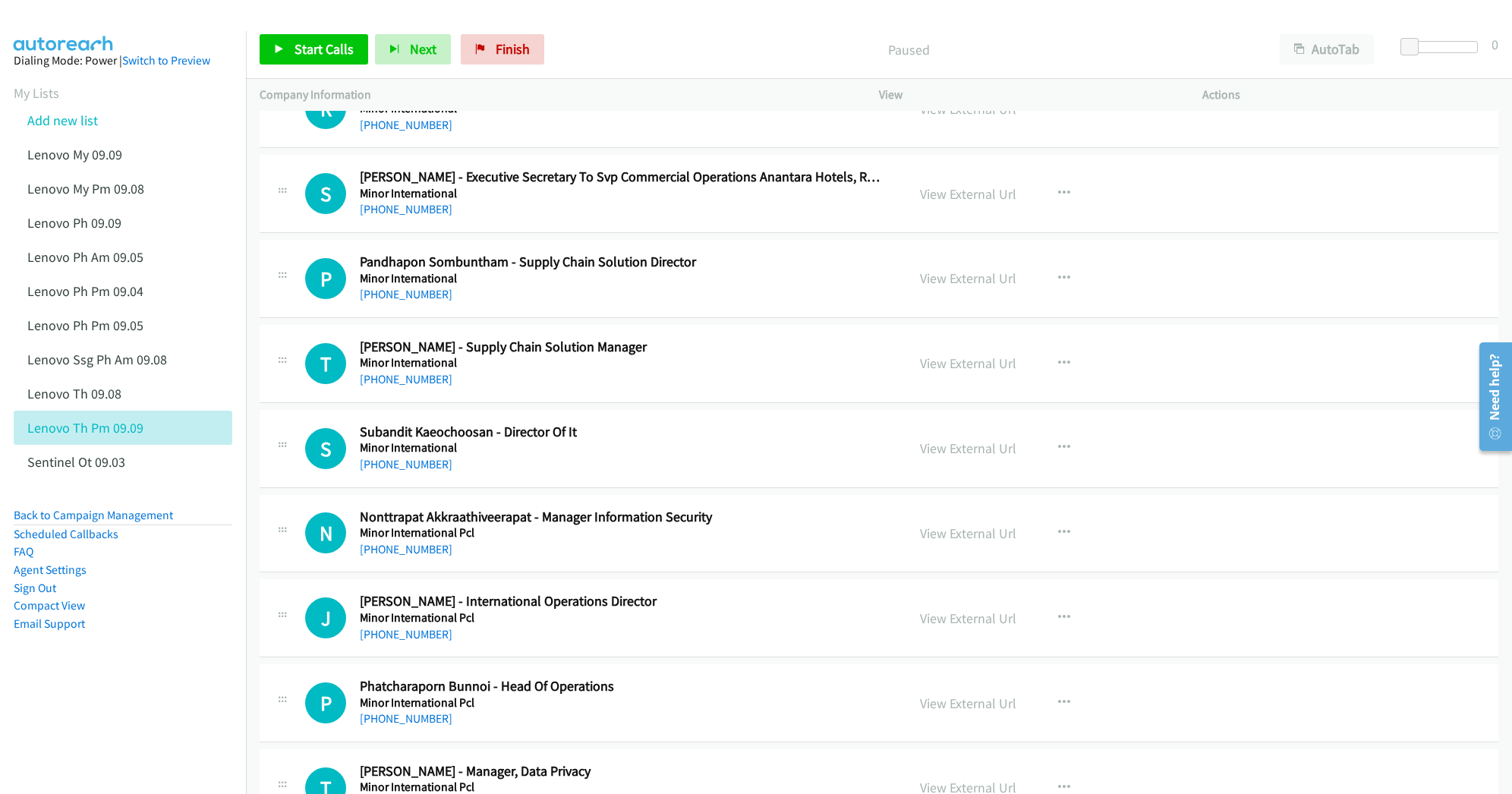
scroll to position [13251, 0]
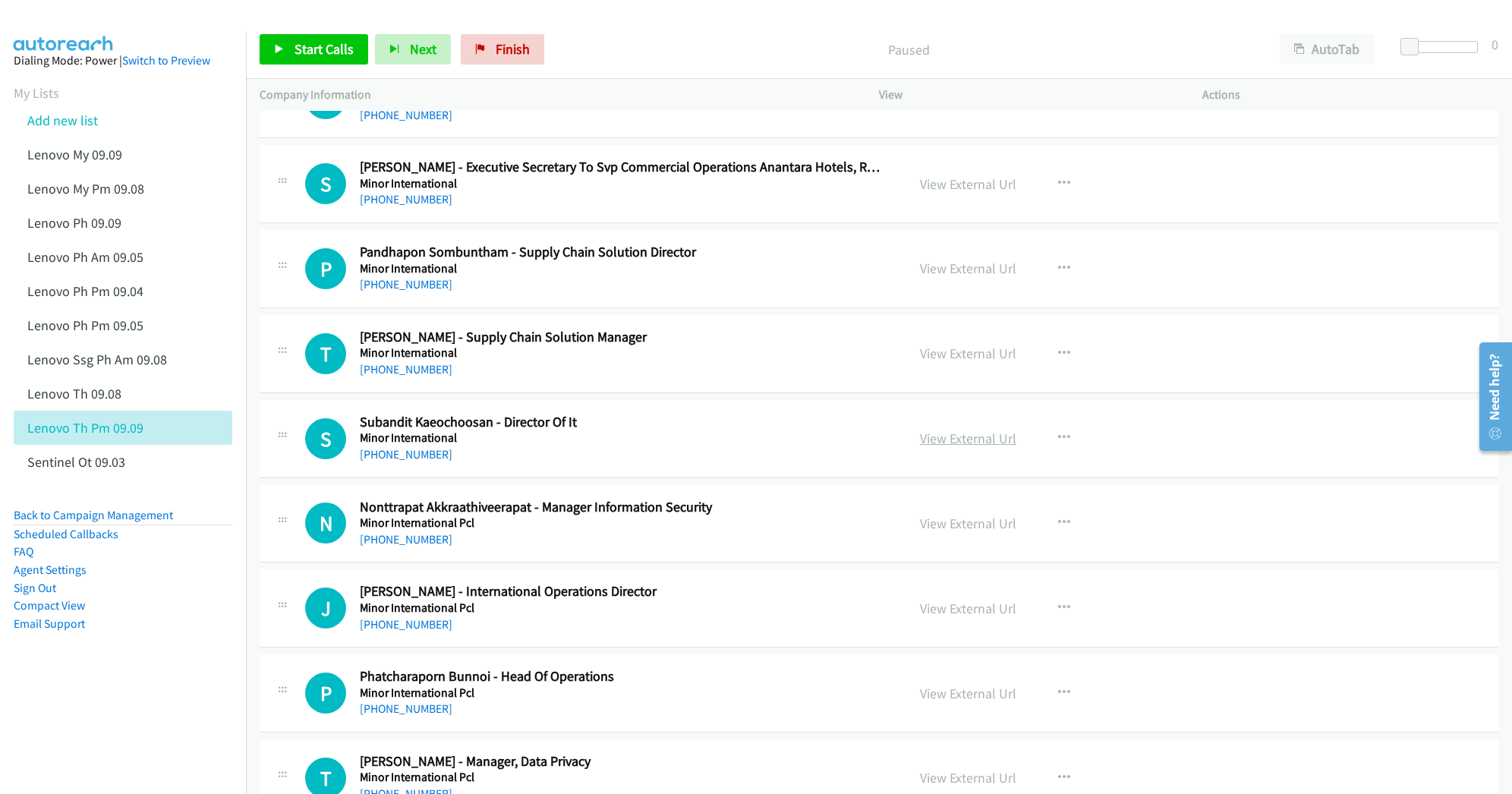
click at [926, 447] on link "View External Url" at bounding box center [967, 439] width 96 height 18
click at [935, 532] on link "View External Url" at bounding box center [967, 523] width 96 height 18
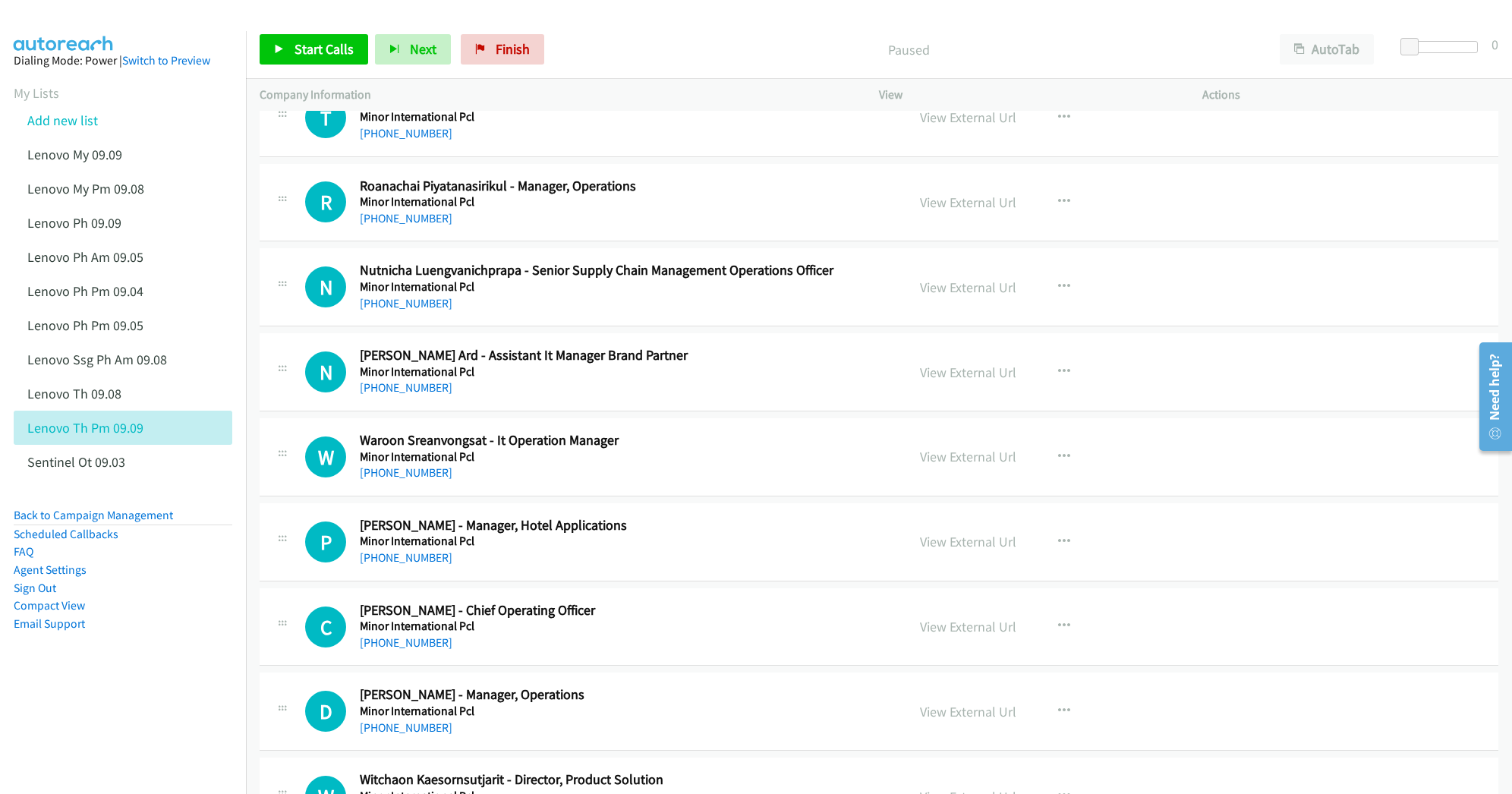
scroll to position [14061, 0]
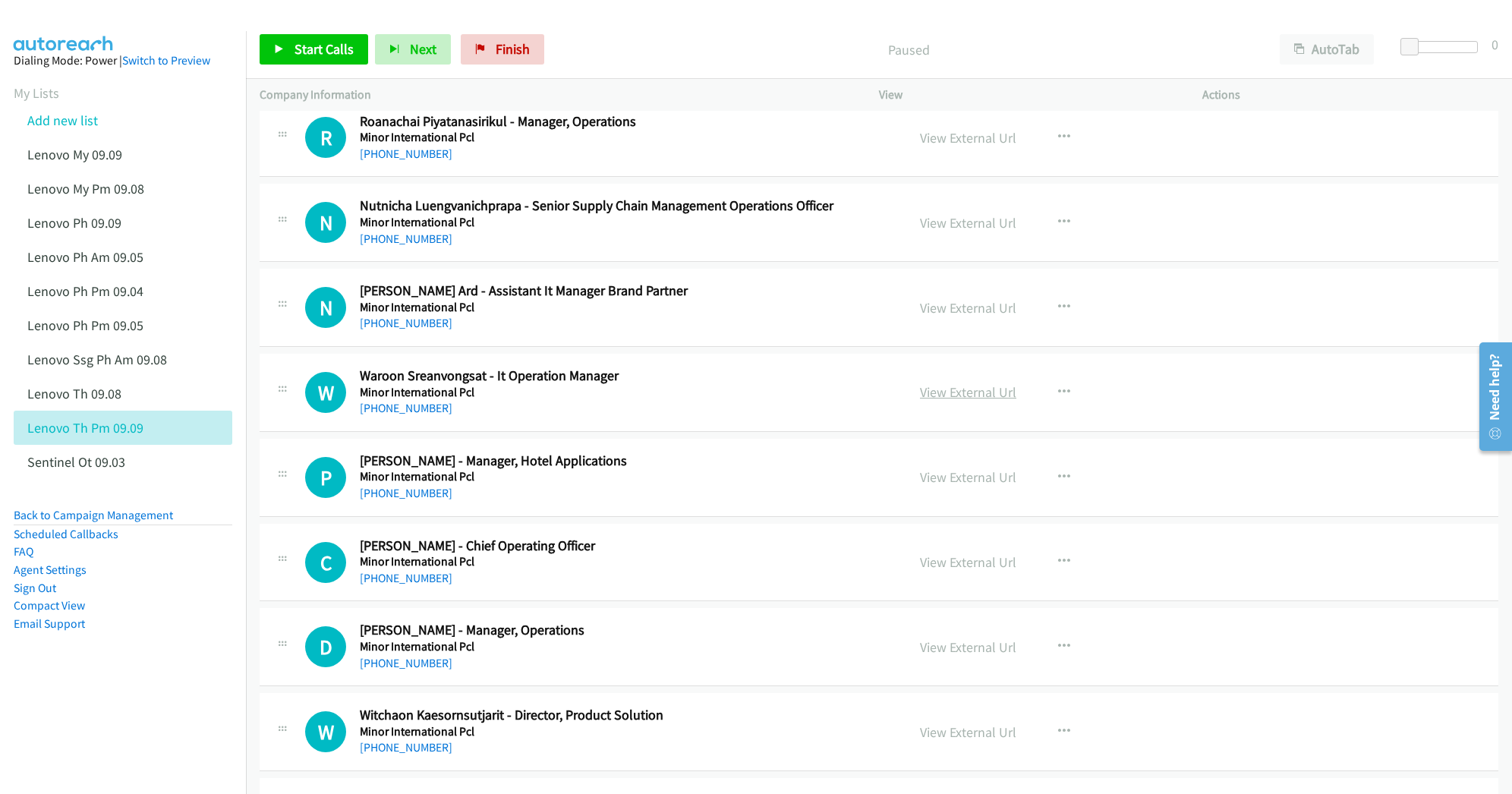
click at [935, 401] on link "View External Url" at bounding box center [967, 392] width 96 height 18
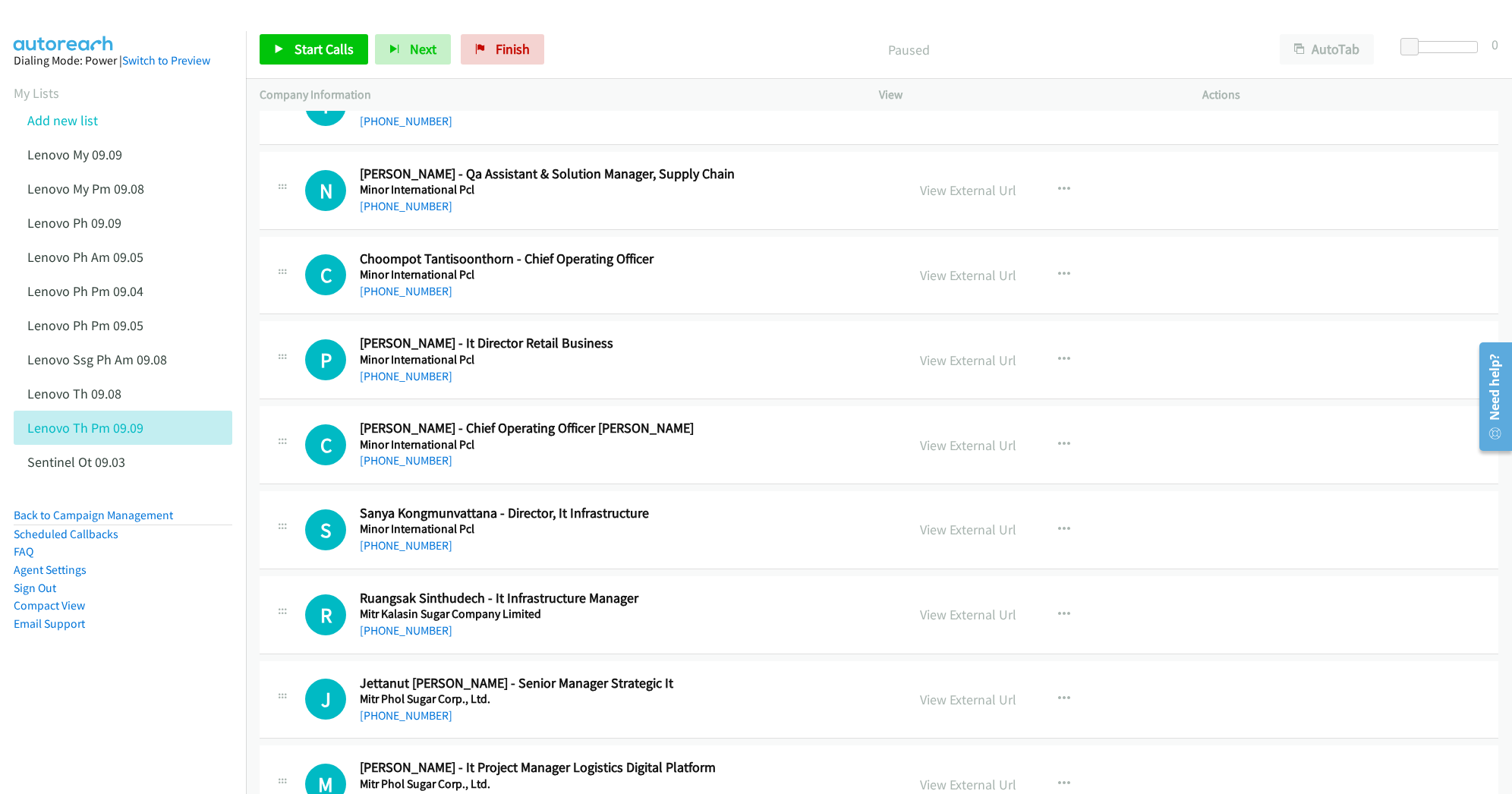
scroll to position [14870, 0]
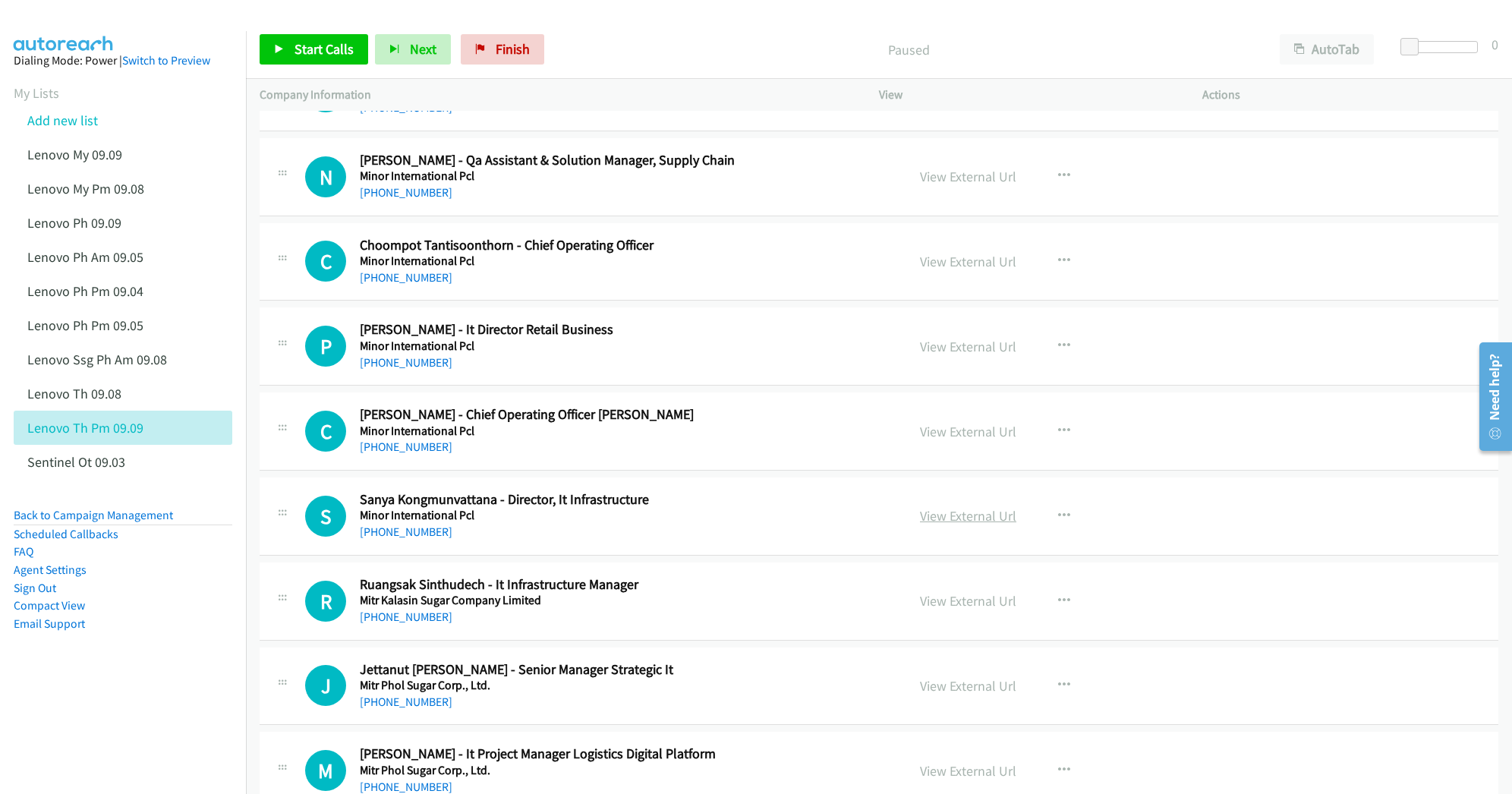
click at [935, 524] on link "View External Url" at bounding box center [967, 516] width 96 height 18
click at [939, 609] on link "View External Url" at bounding box center [967, 600] width 96 height 18
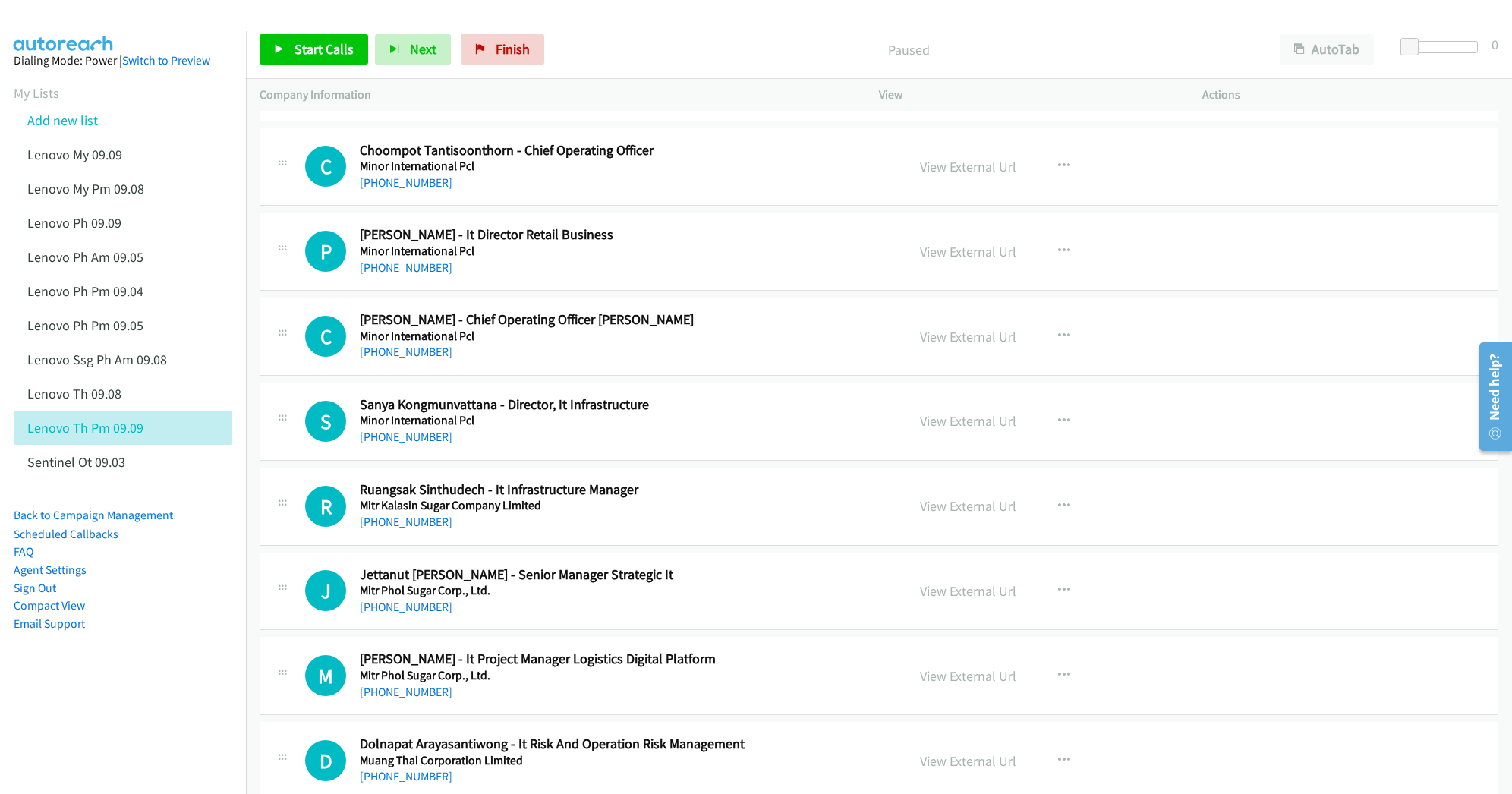
scroll to position [14971, 0]
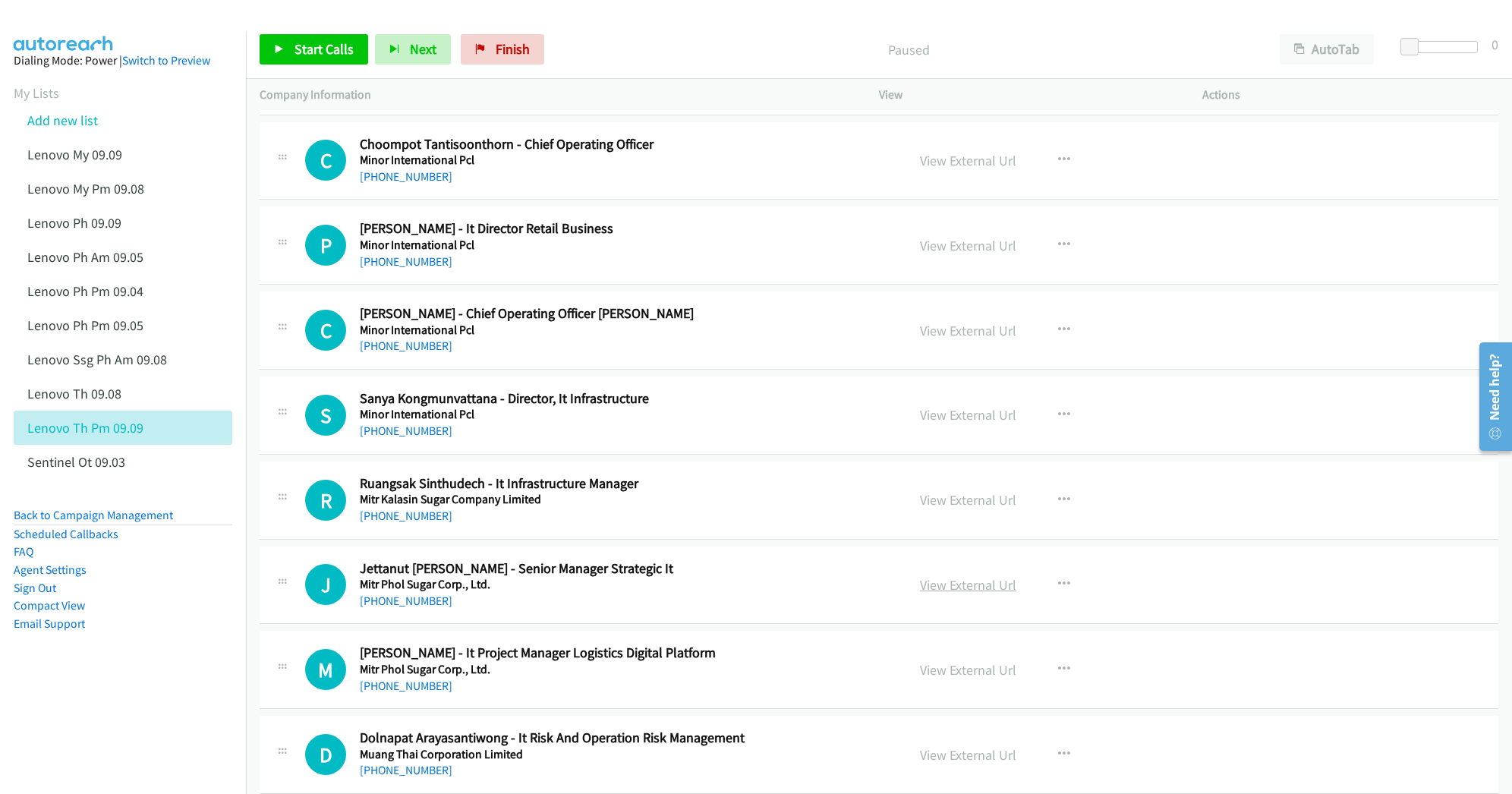
click at [953, 593] on link "View External Url" at bounding box center [967, 584] width 96 height 18
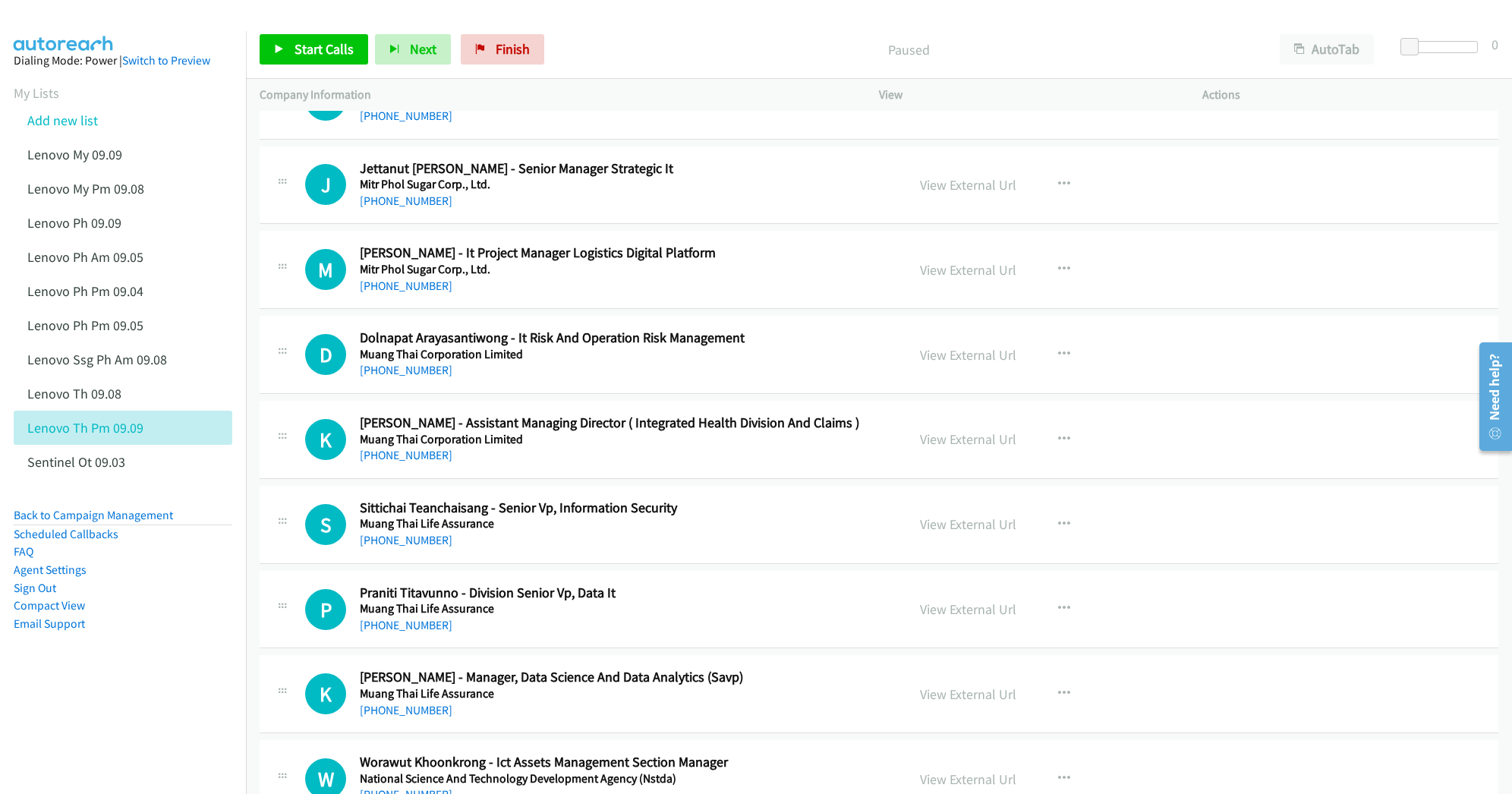
scroll to position [15376, 0]
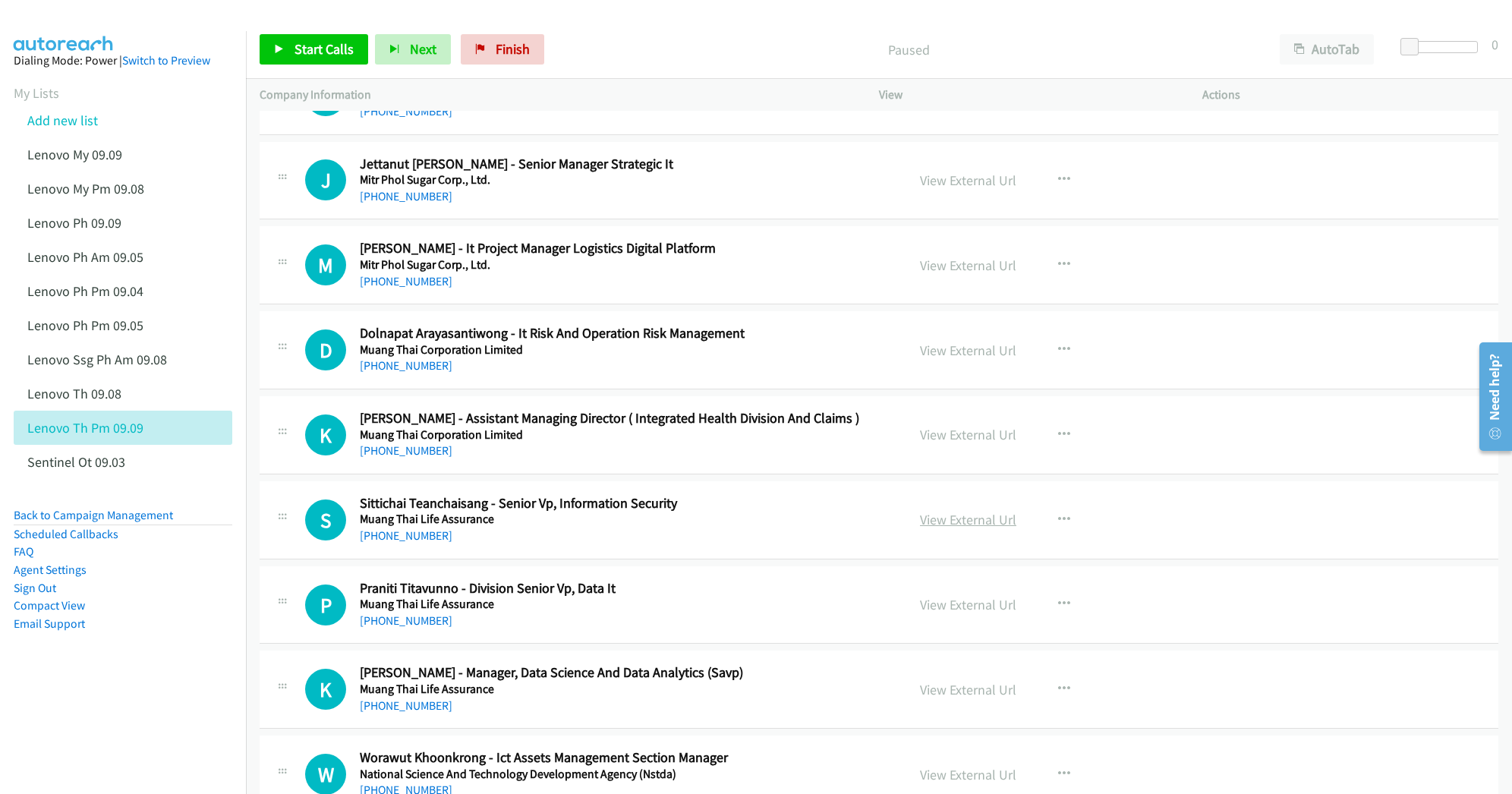
click at [969, 528] on link "View External Url" at bounding box center [967, 520] width 96 height 18
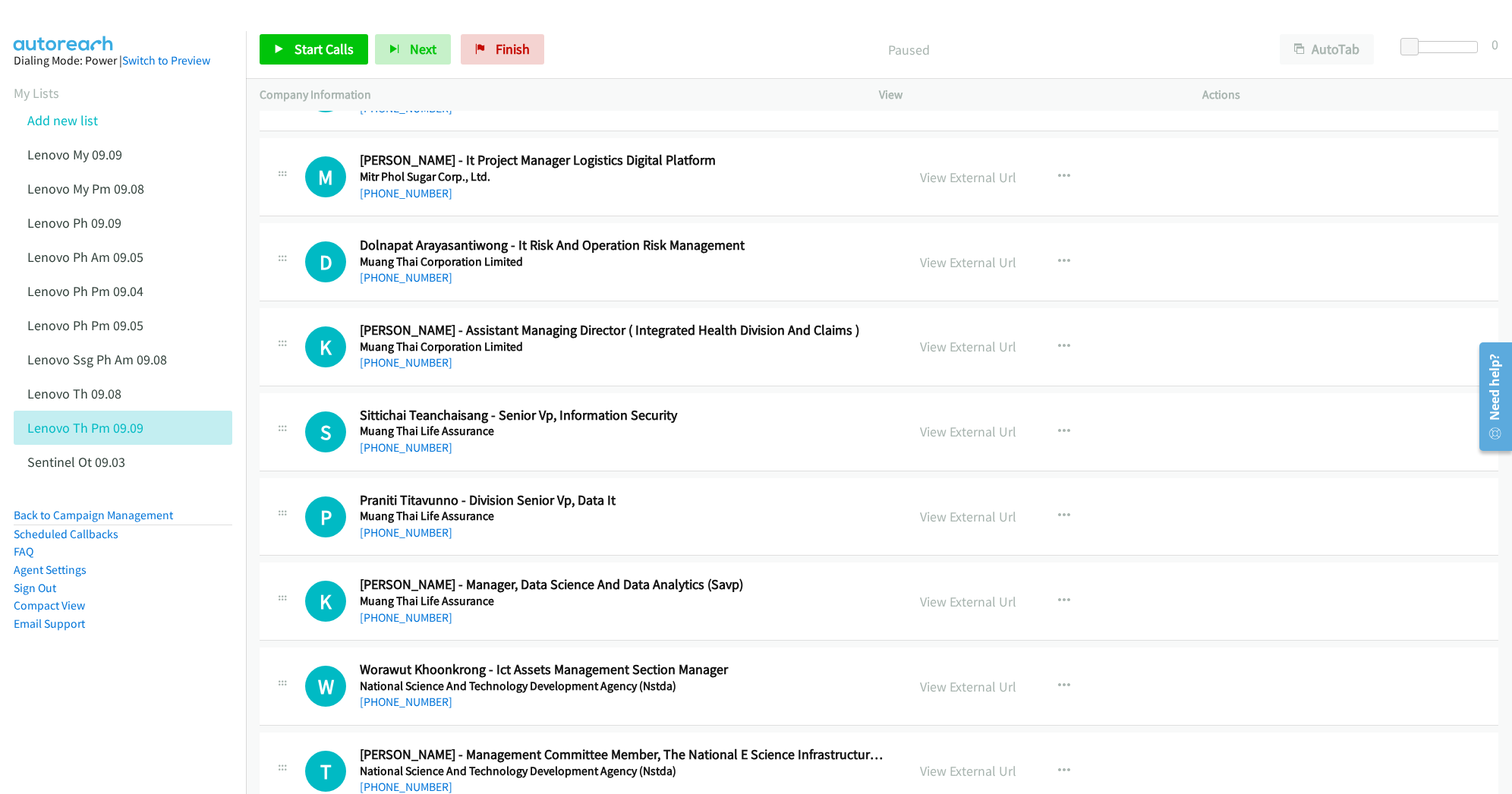
scroll to position [15478, 0]
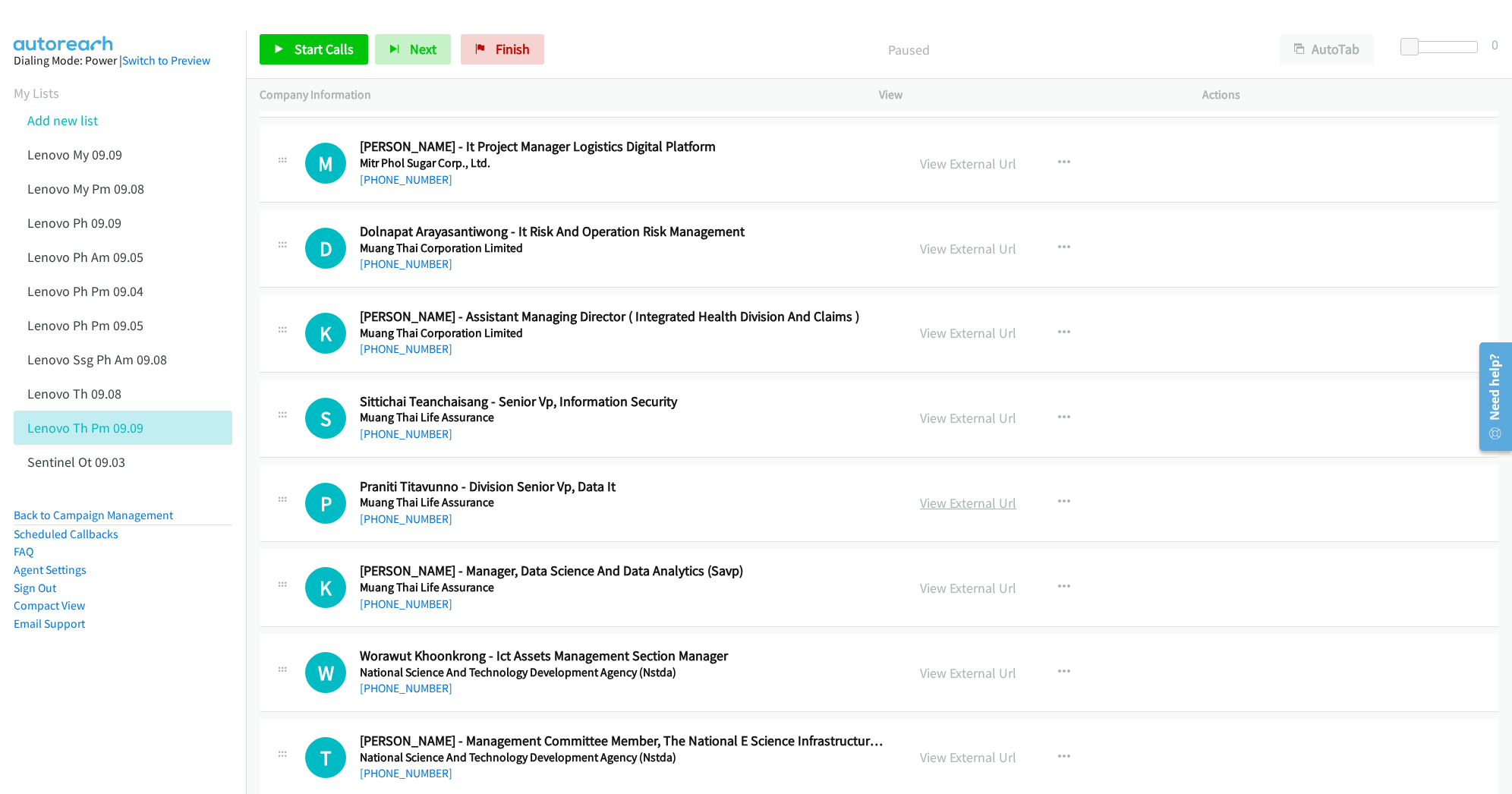
click at [935, 512] on link "View External Url" at bounding box center [967, 503] width 96 height 18
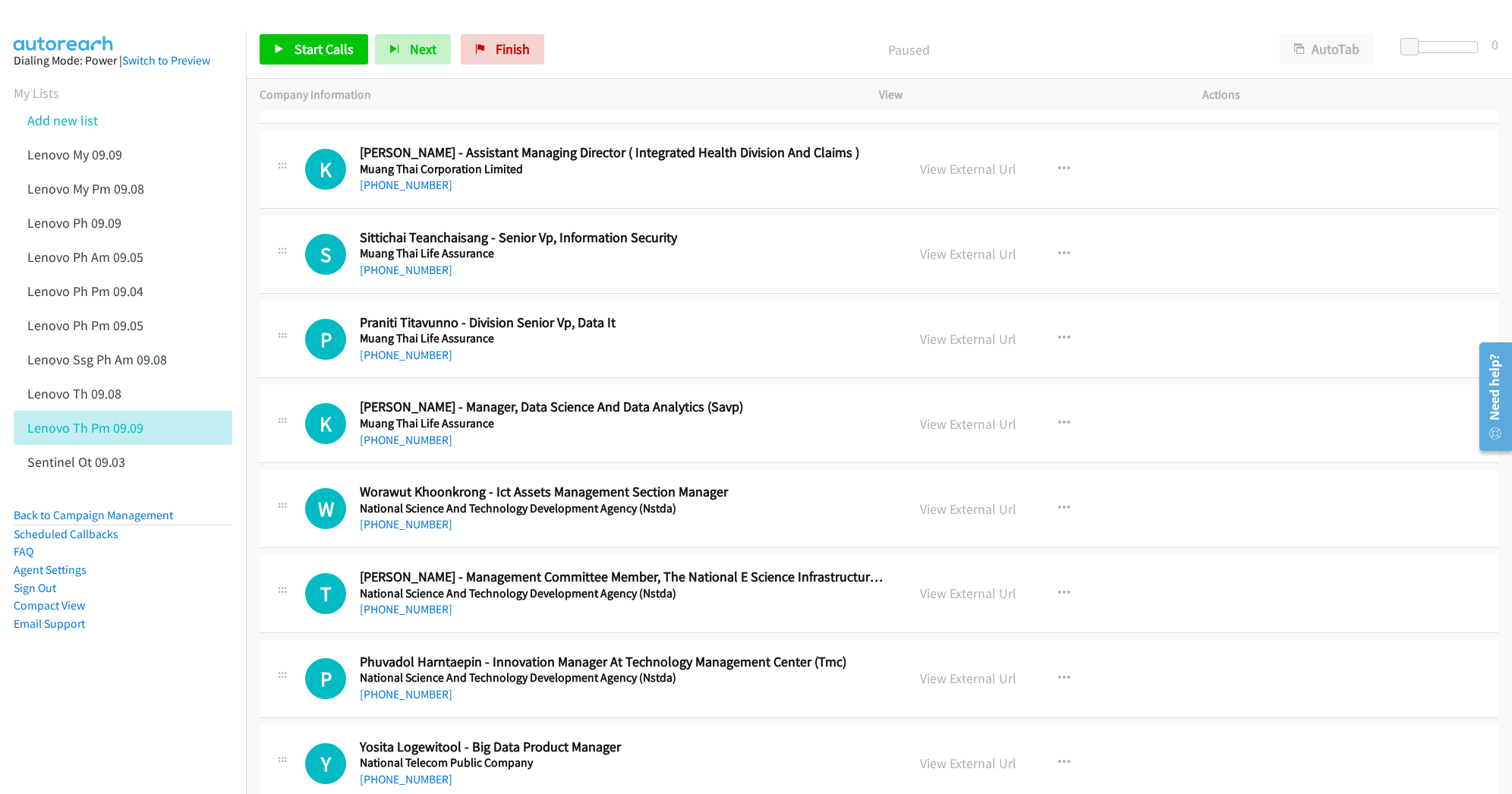
scroll to position [15679, 0]
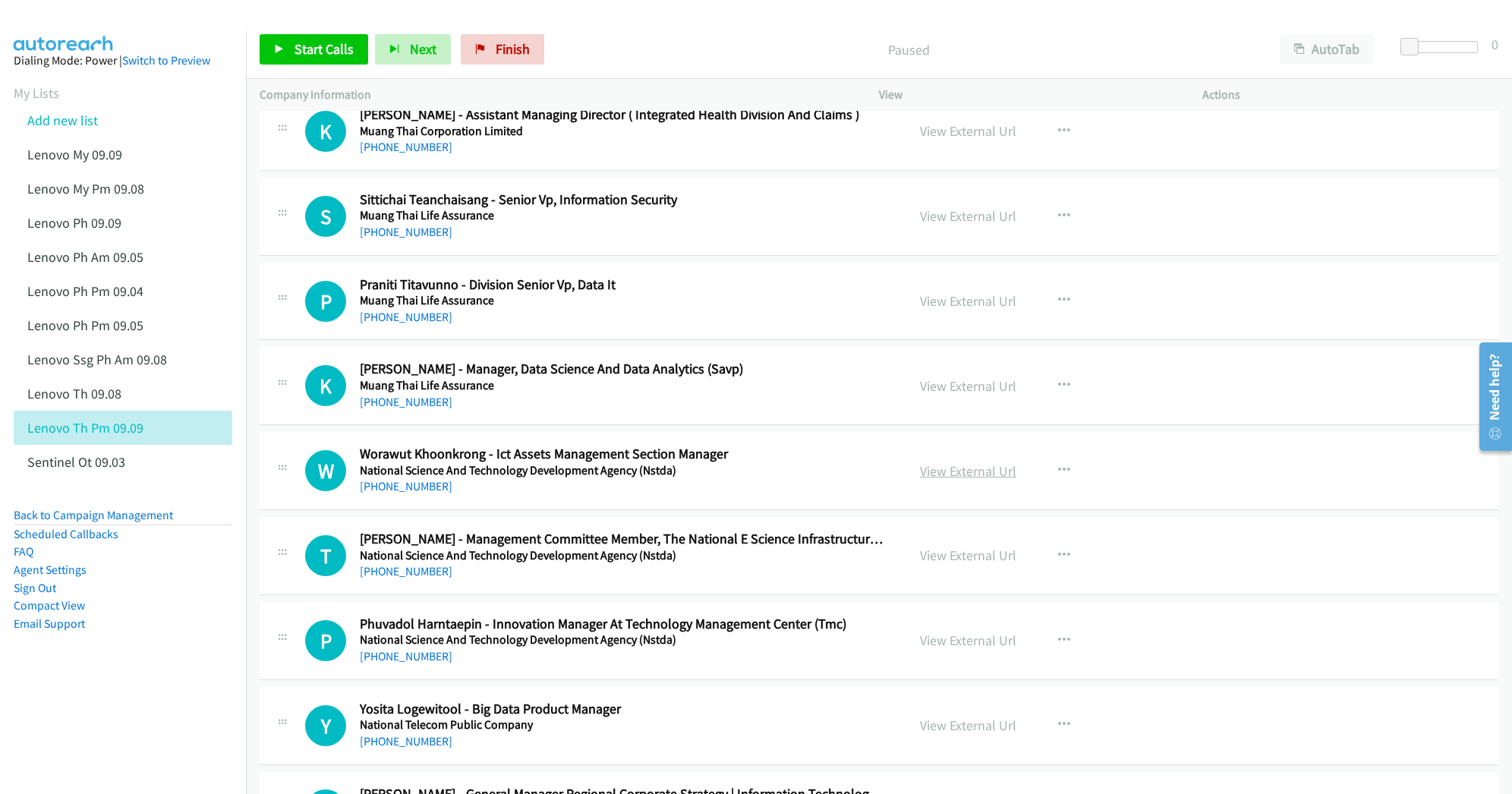
click at [947, 480] on link "View External Url" at bounding box center [967, 471] width 96 height 18
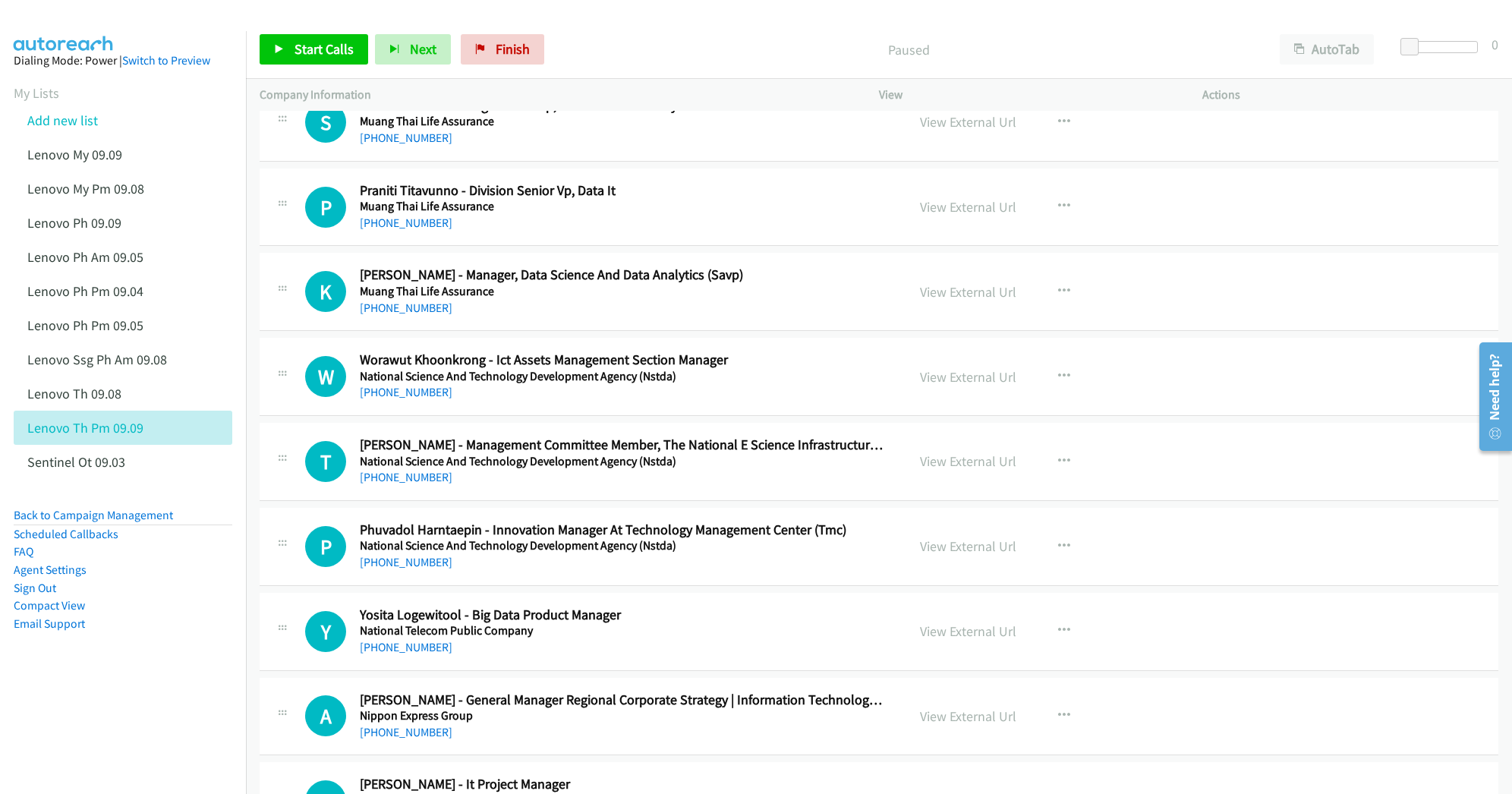
scroll to position [15781, 0]
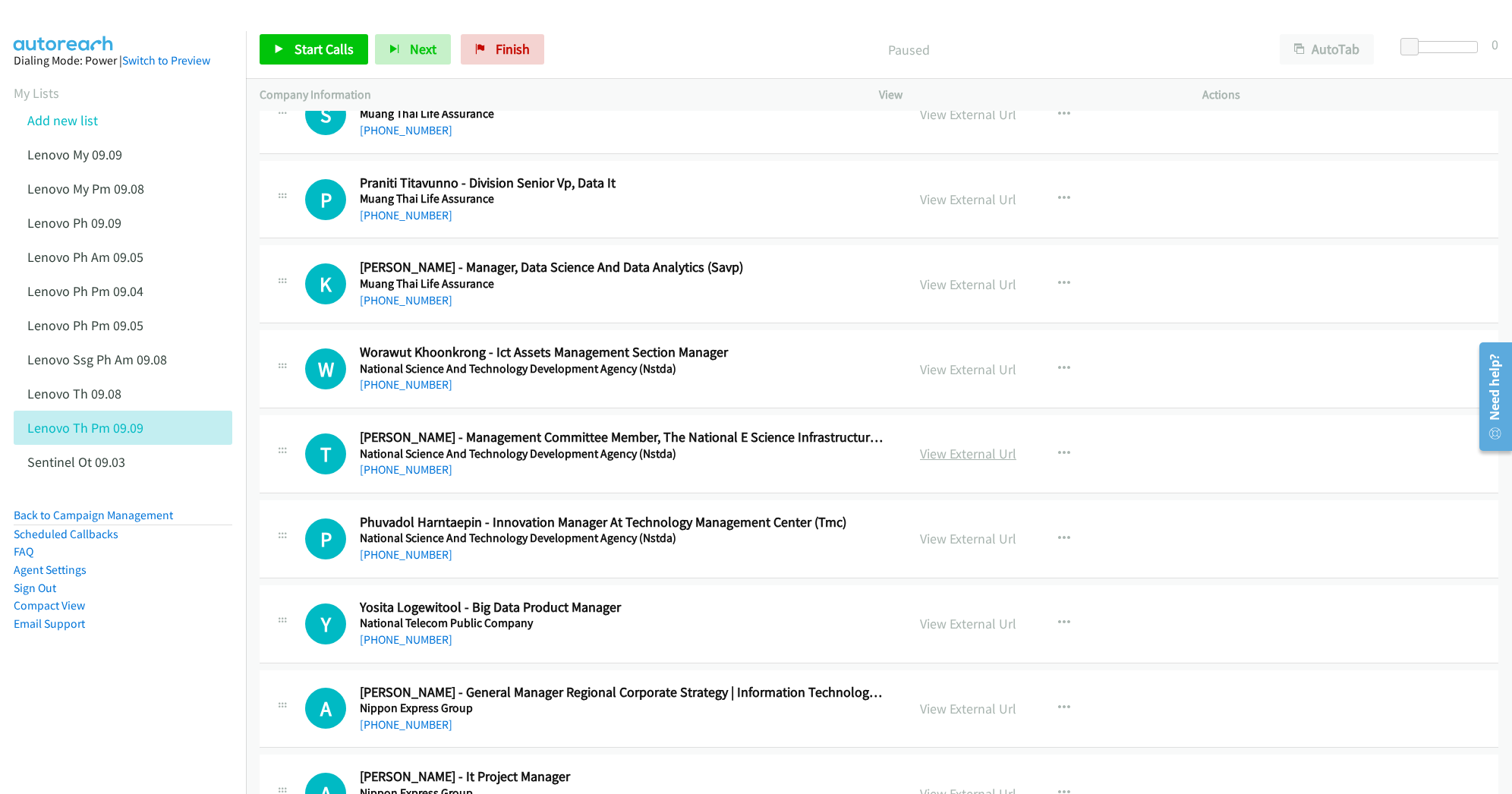
click at [929, 462] on link "View External Url" at bounding box center [967, 454] width 96 height 18
click at [948, 547] on link "View External Url" at bounding box center [967, 538] width 96 height 18
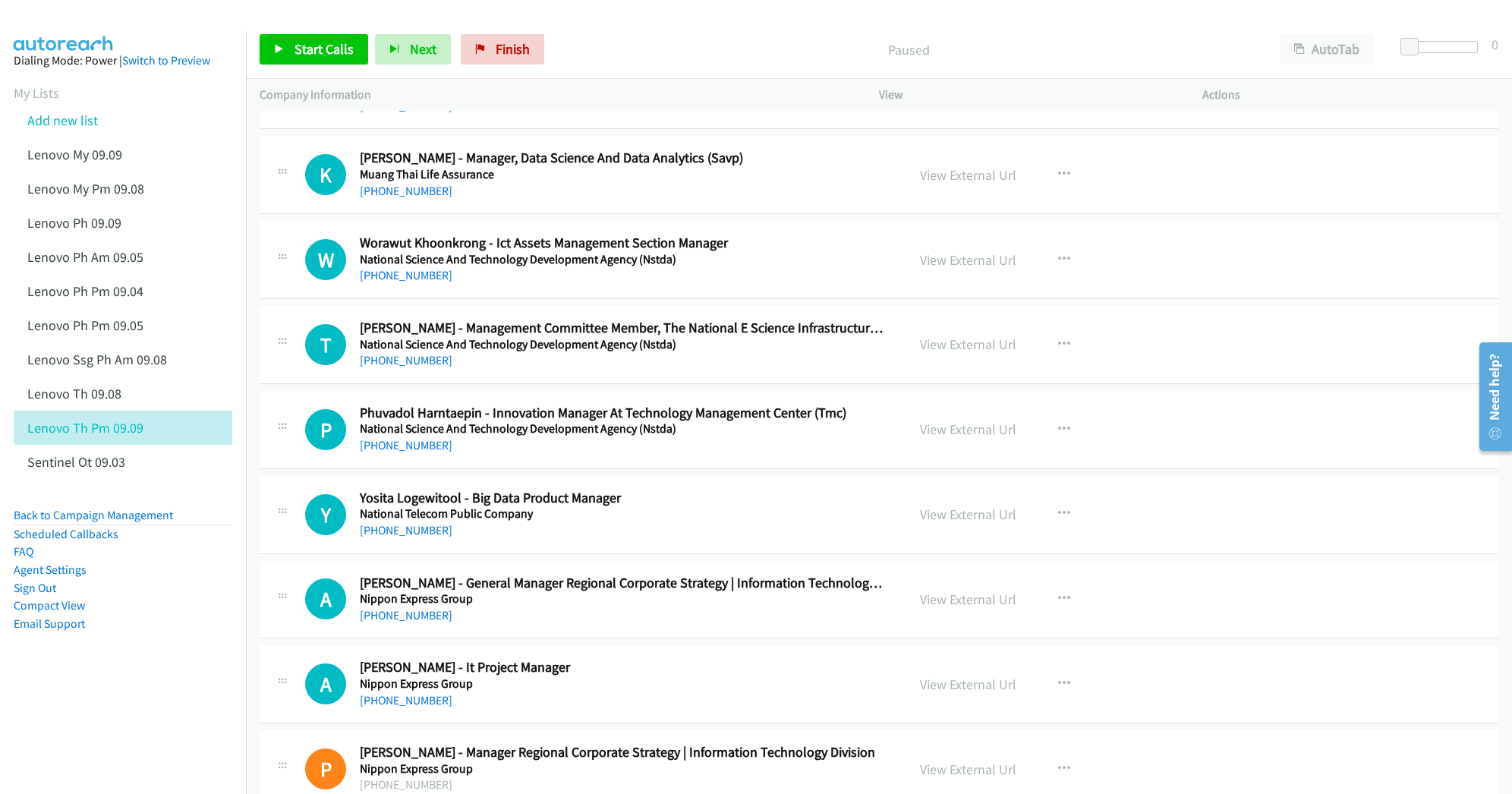
scroll to position [15983, 0]
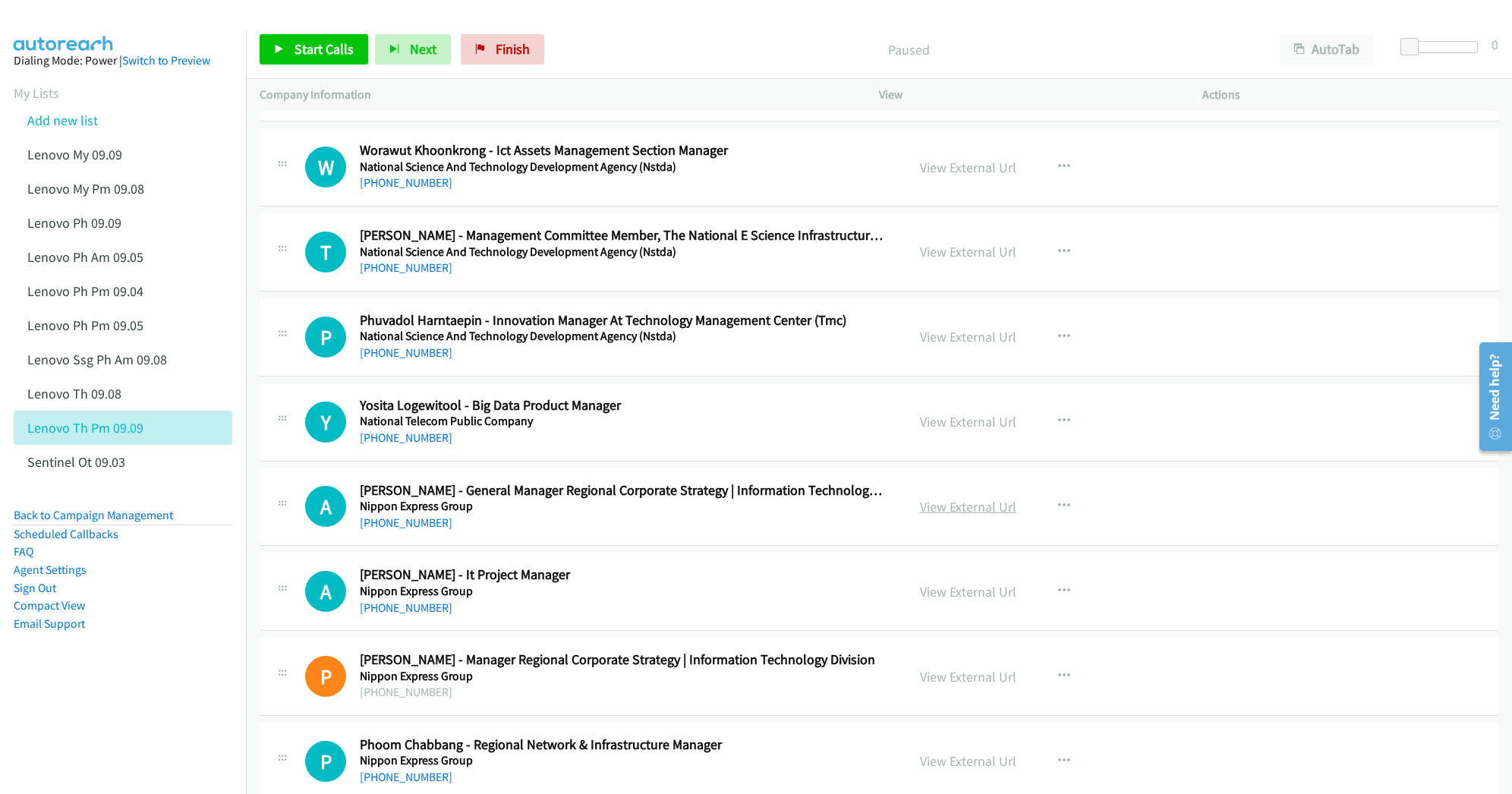
click at [953, 515] on link "View External Url" at bounding box center [967, 506] width 96 height 18
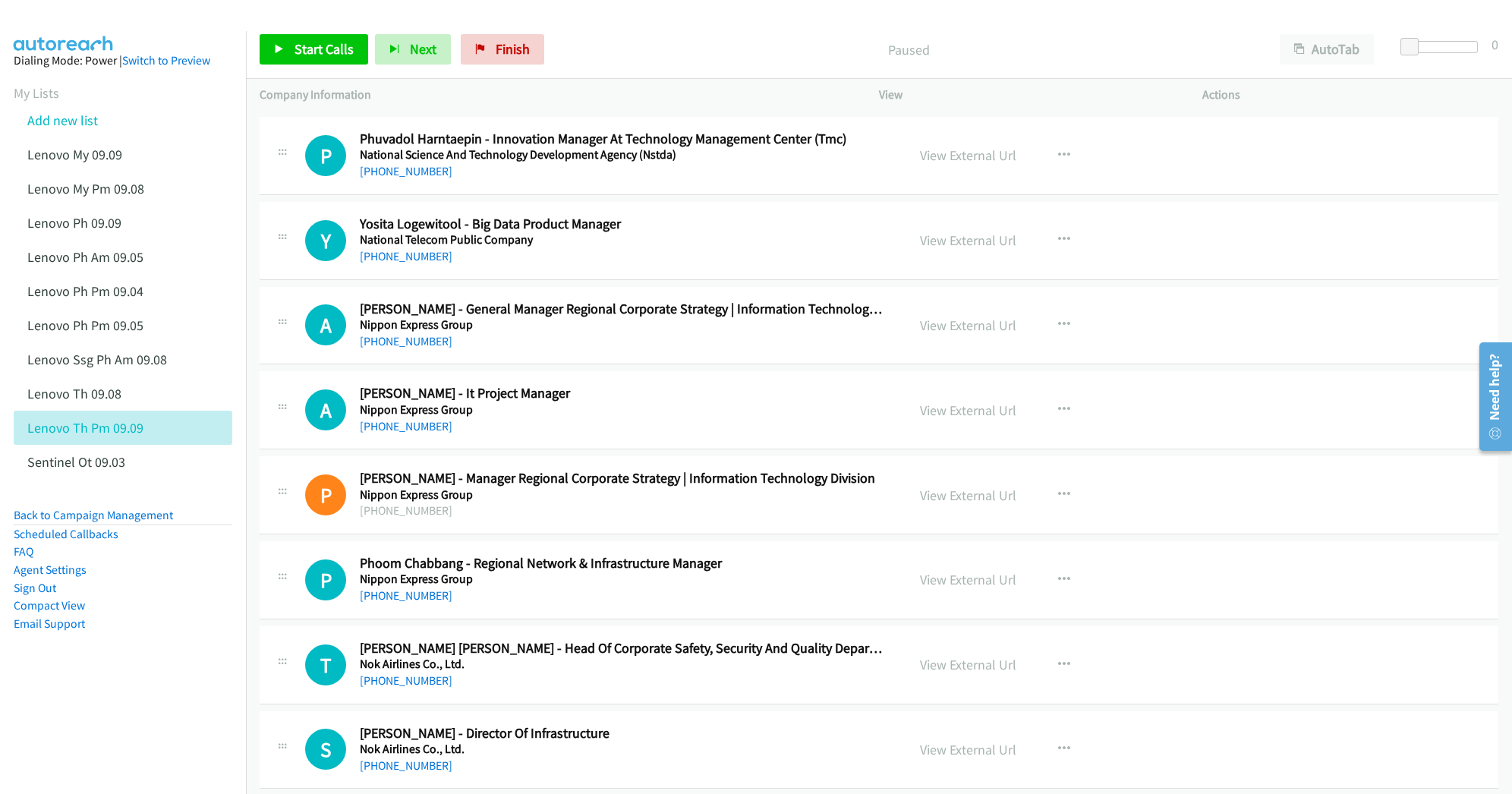
scroll to position [16186, 0]
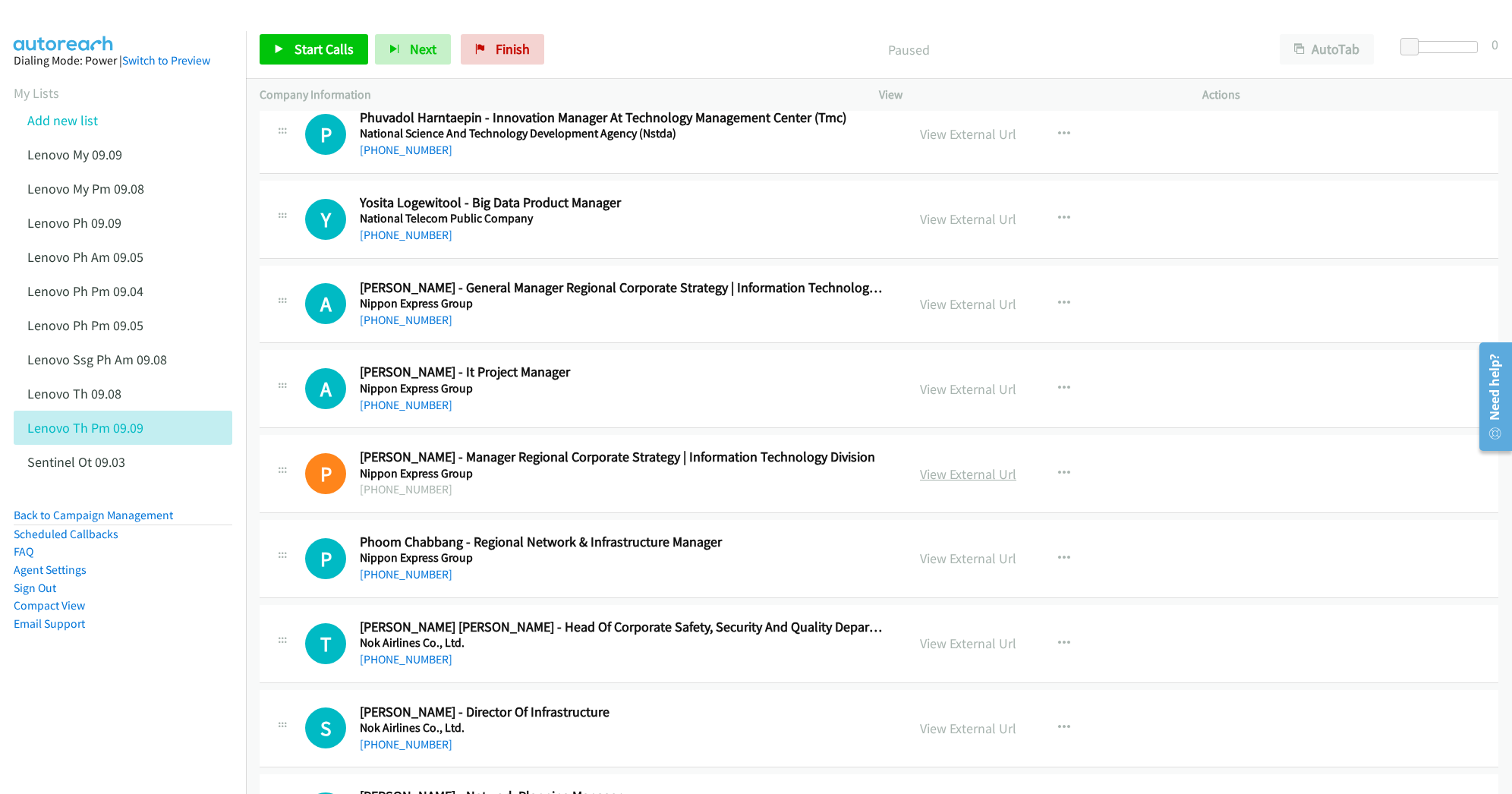
click at [971, 482] on link "View External Url" at bounding box center [967, 474] width 96 height 18
click at [945, 567] on link "View External Url" at bounding box center [967, 558] width 96 height 18
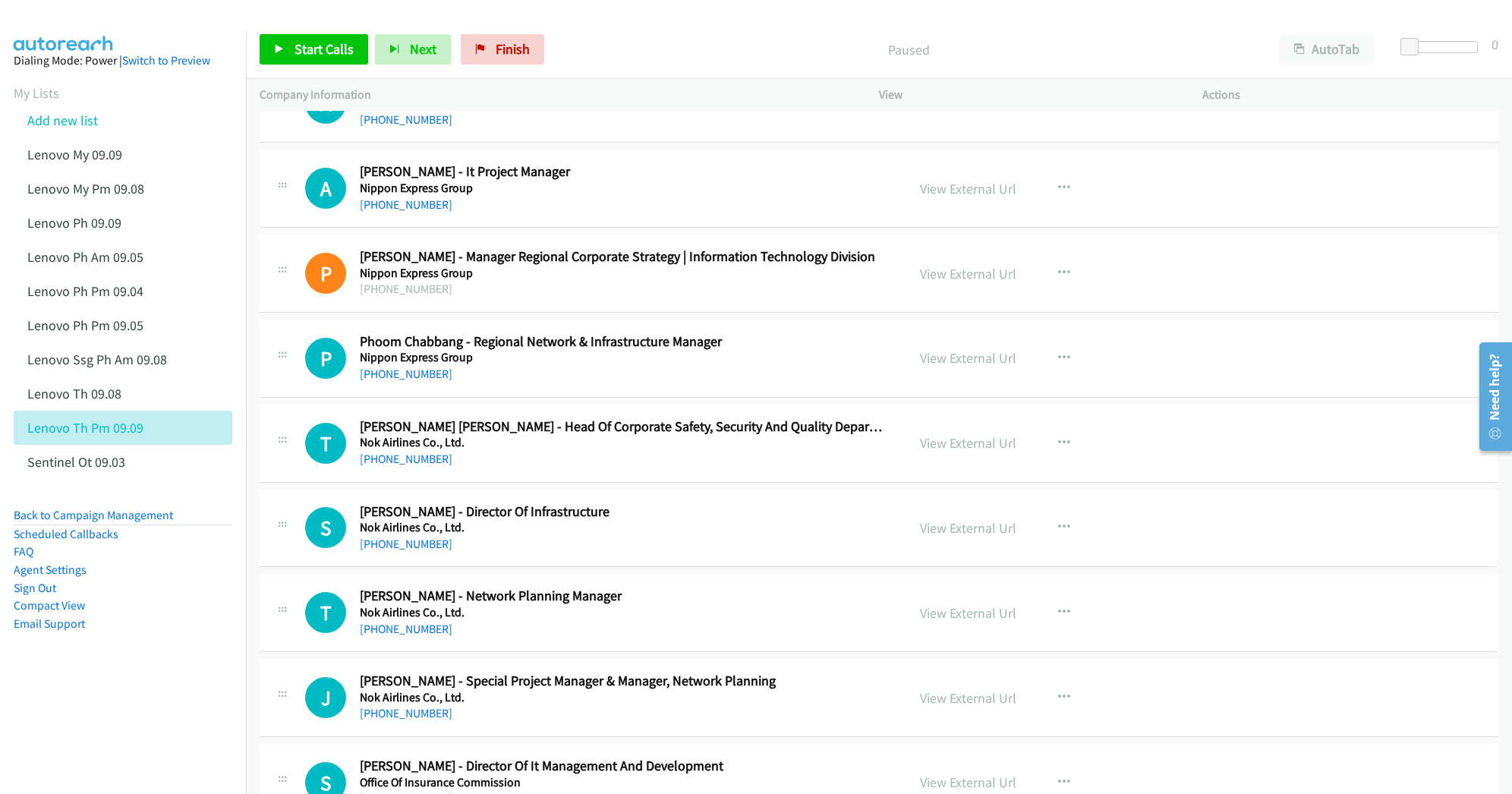
scroll to position [16388, 0]
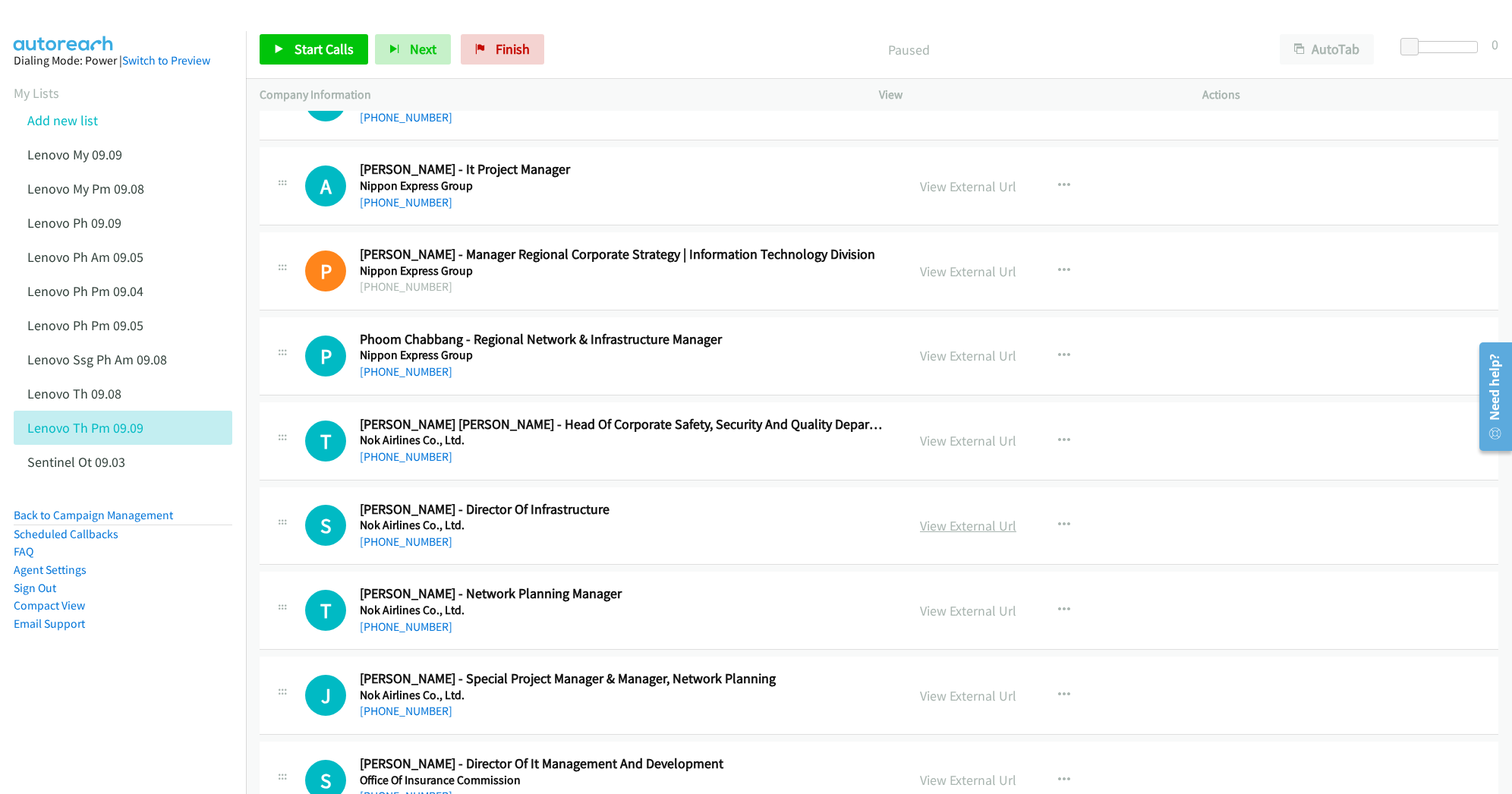
click at [920, 534] on link "View External Url" at bounding box center [967, 526] width 96 height 18
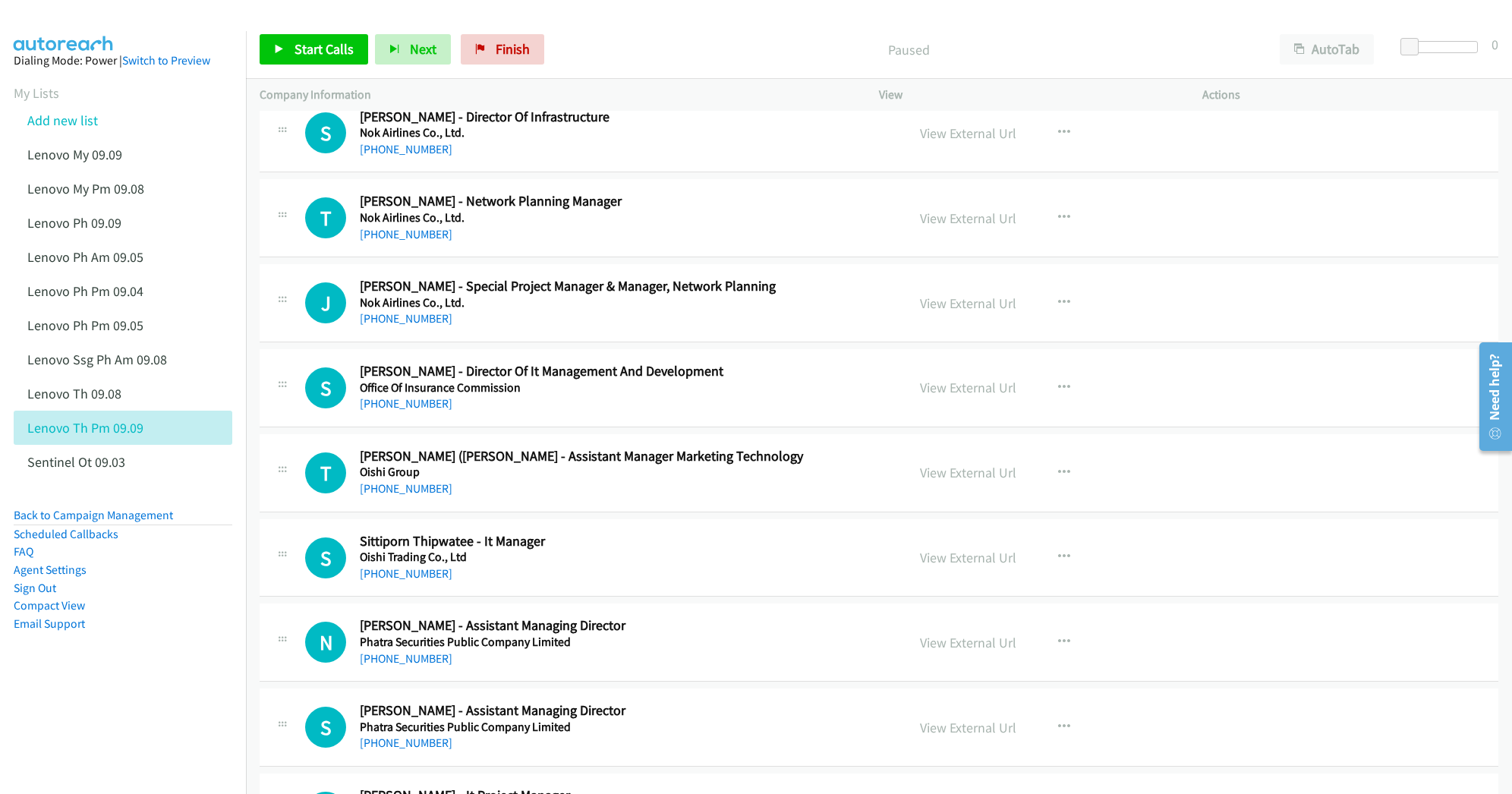
scroll to position [16792, 0]
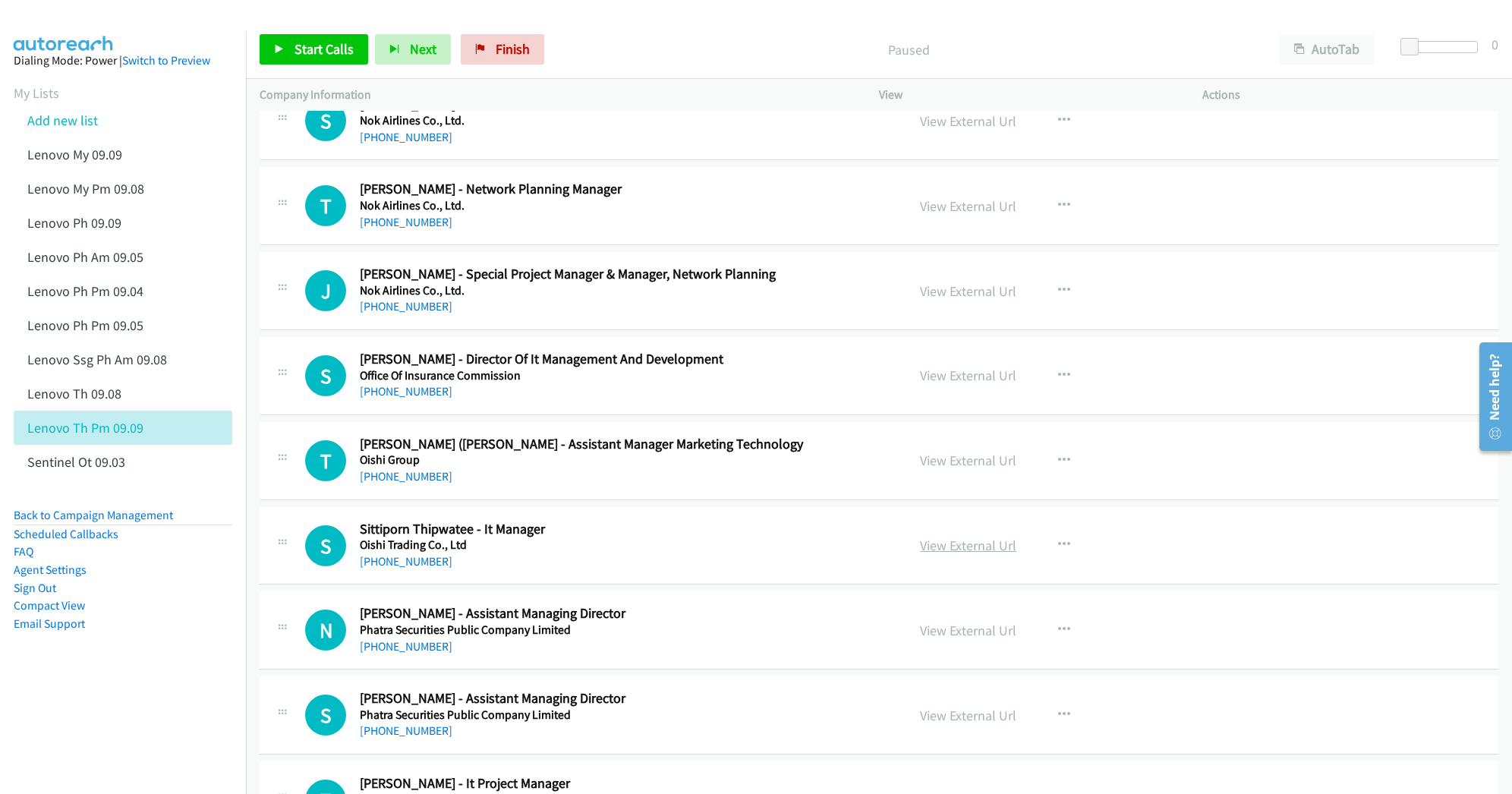
click at [939, 554] on link "View External Url" at bounding box center [967, 545] width 96 height 18
